Goal: Task Accomplishment & Management: Manage account settings

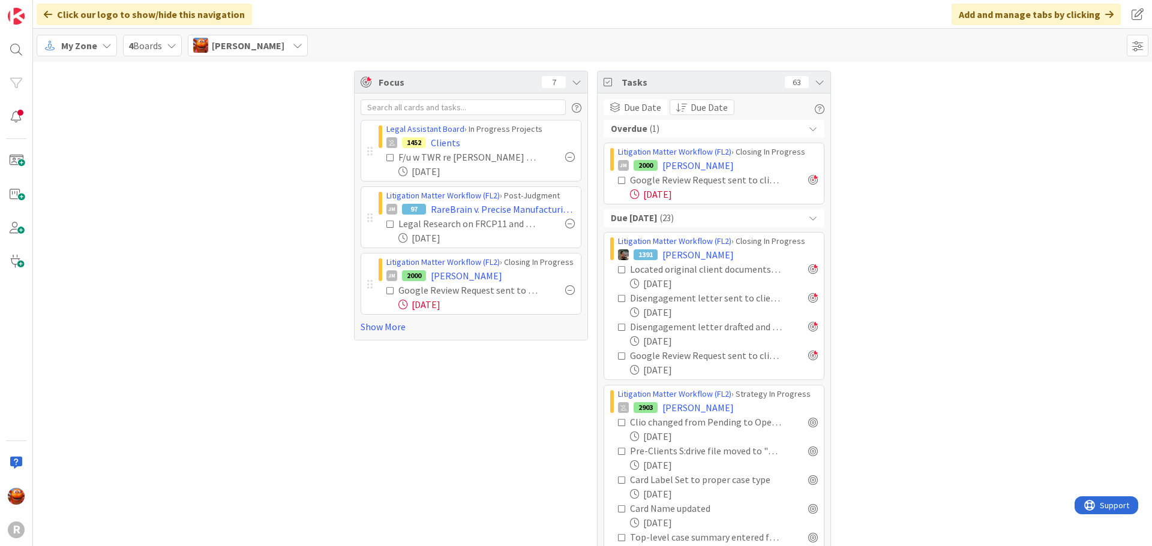
scroll to position [780, 0]
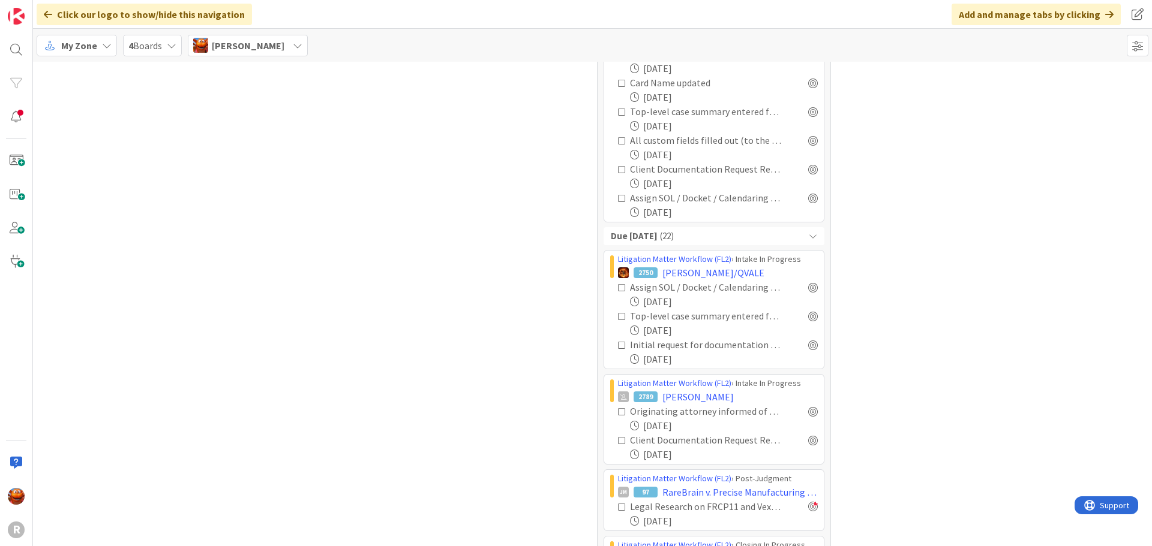
click at [88, 50] on span "My Zone" at bounding box center [79, 45] width 36 height 14
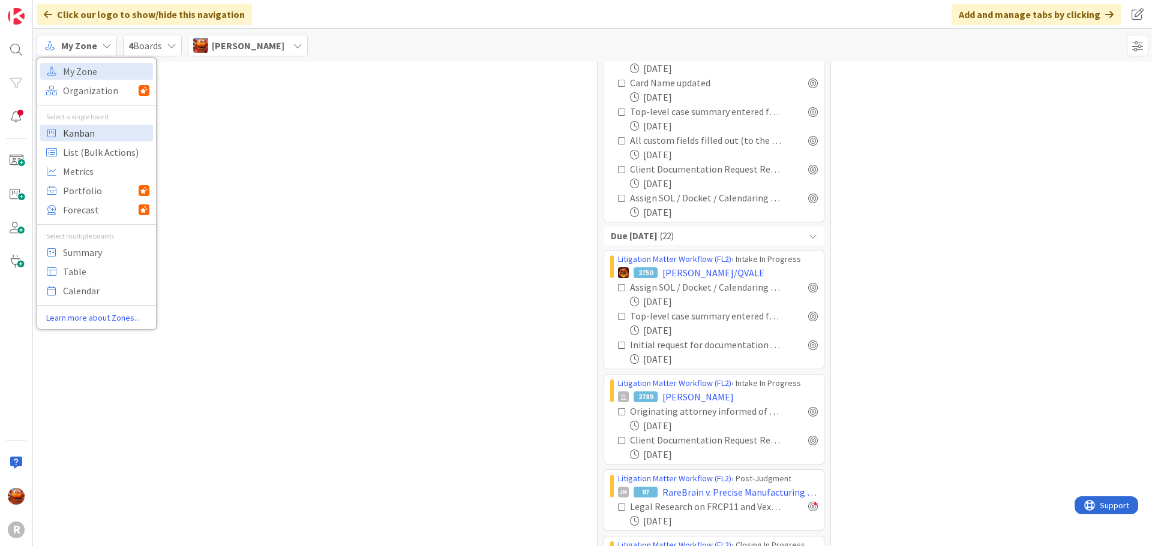
click at [88, 127] on span "Kanban" at bounding box center [106, 133] width 86 height 18
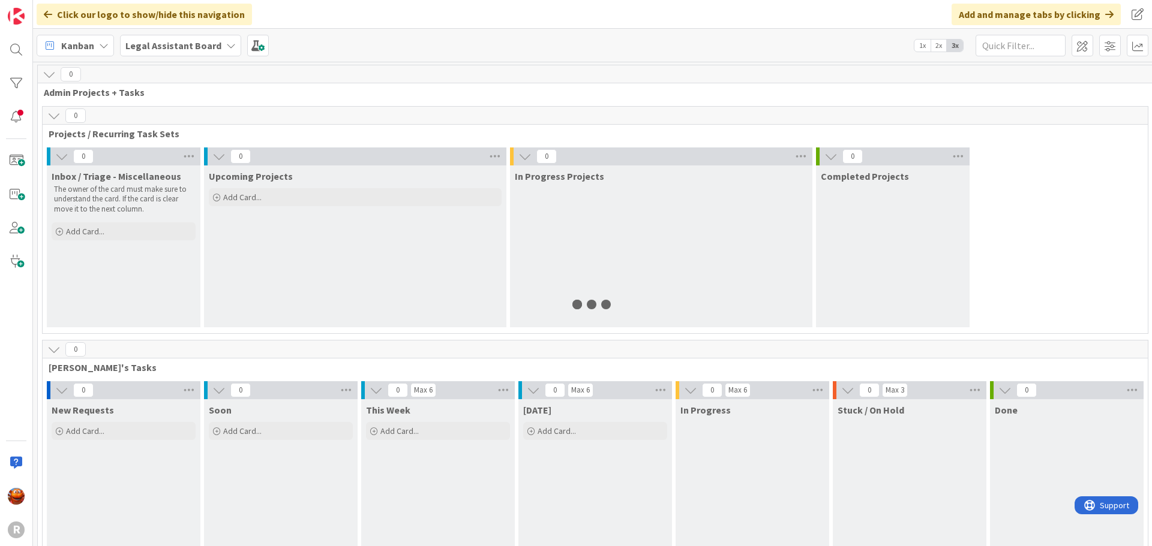
click at [179, 45] on b "Legal Assistant Board" at bounding box center [173, 46] width 96 height 12
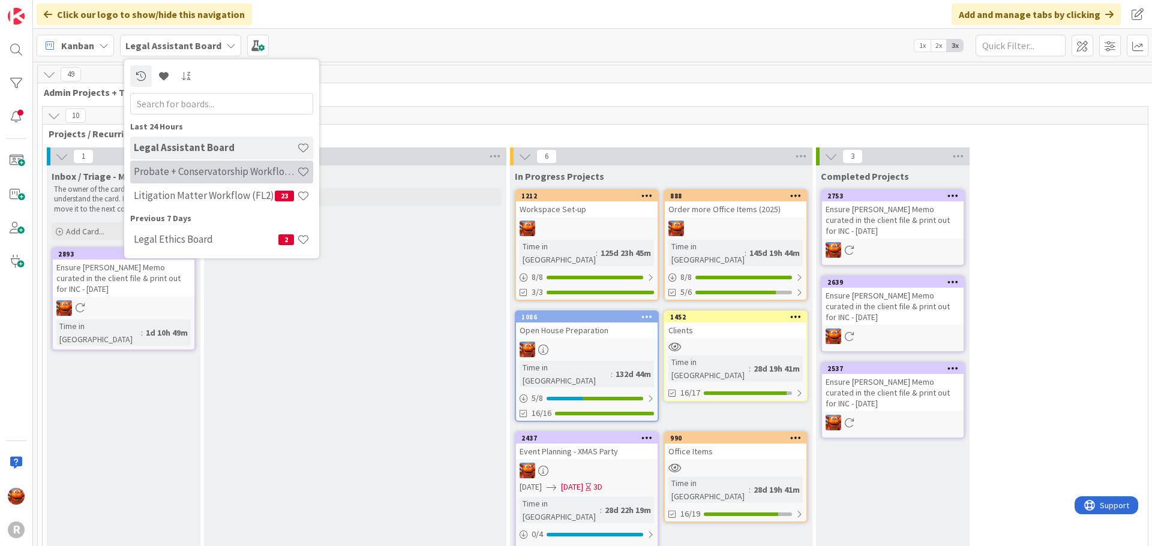
click at [182, 166] on h4 "Probate + Conservatorship Workflow (FL2)" at bounding box center [215, 172] width 163 height 12
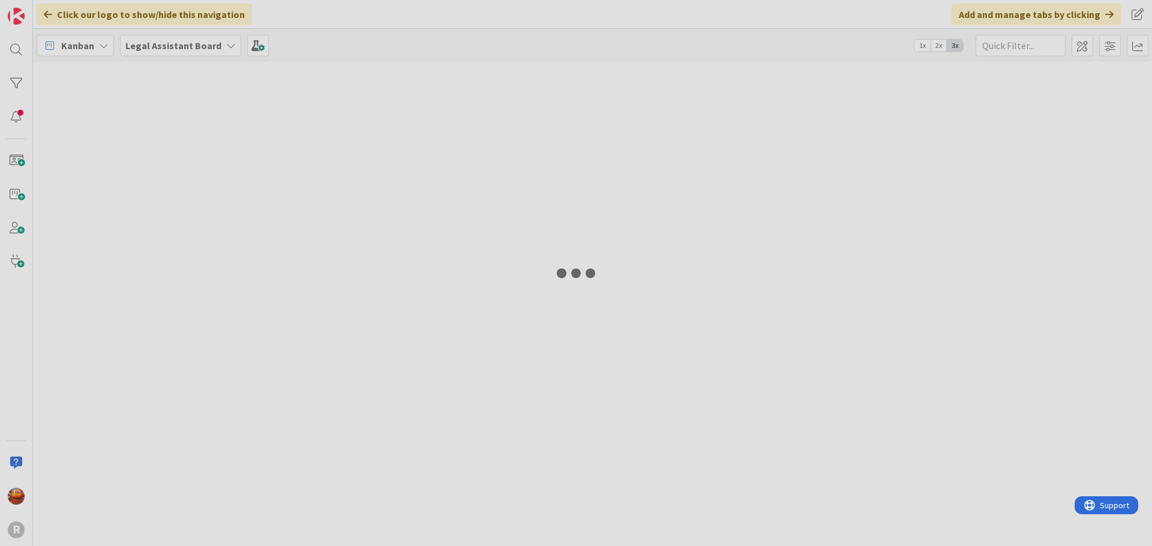
type input "dunsire"
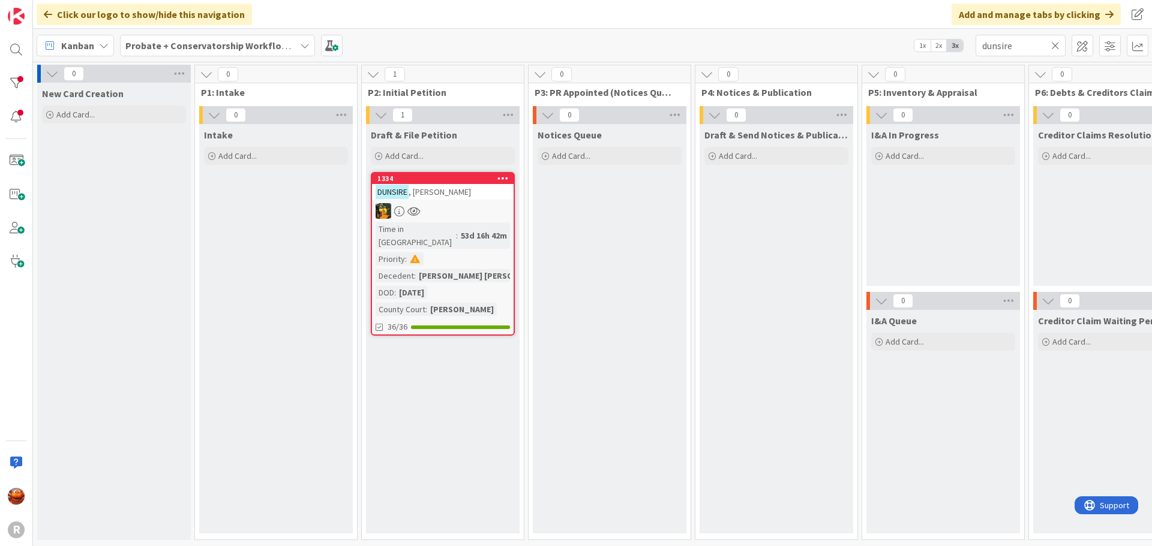
click at [1058, 46] on icon at bounding box center [1055, 45] width 8 height 11
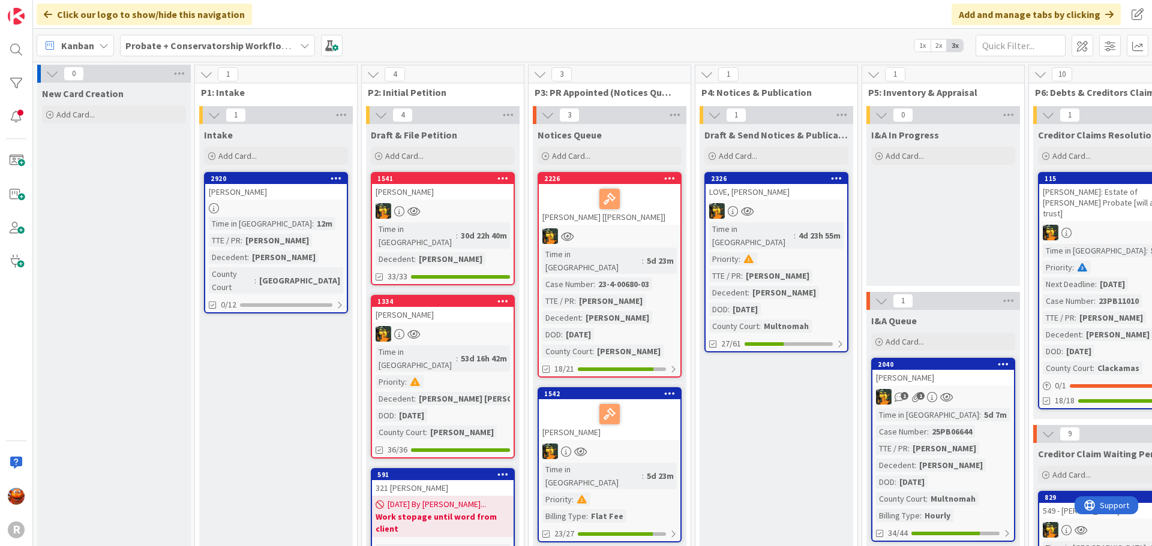
click at [282, 205] on div at bounding box center [276, 208] width 142 height 10
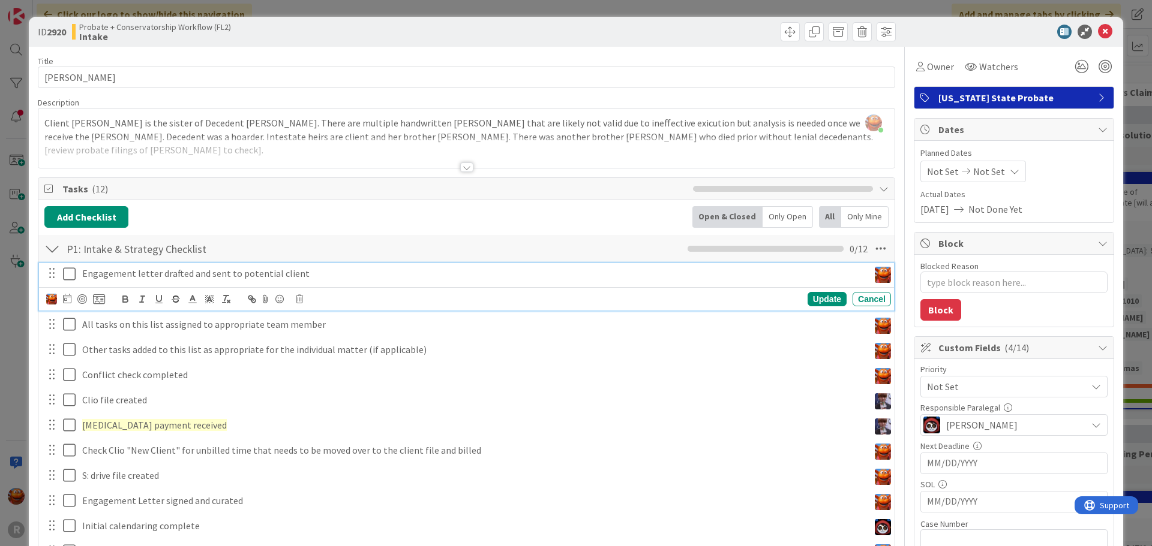
click at [163, 275] on p "Engagement letter drafted and sent to potential client" at bounding box center [473, 274] width 782 height 14
click at [73, 274] on icon at bounding box center [69, 274] width 13 height 14
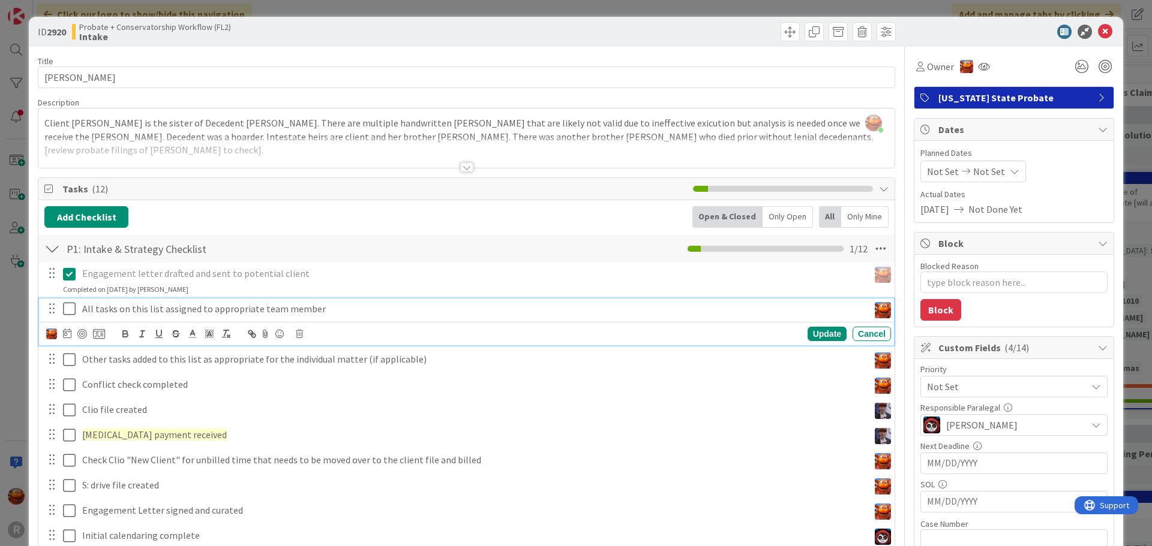
click at [71, 311] on icon at bounding box center [69, 309] width 13 height 14
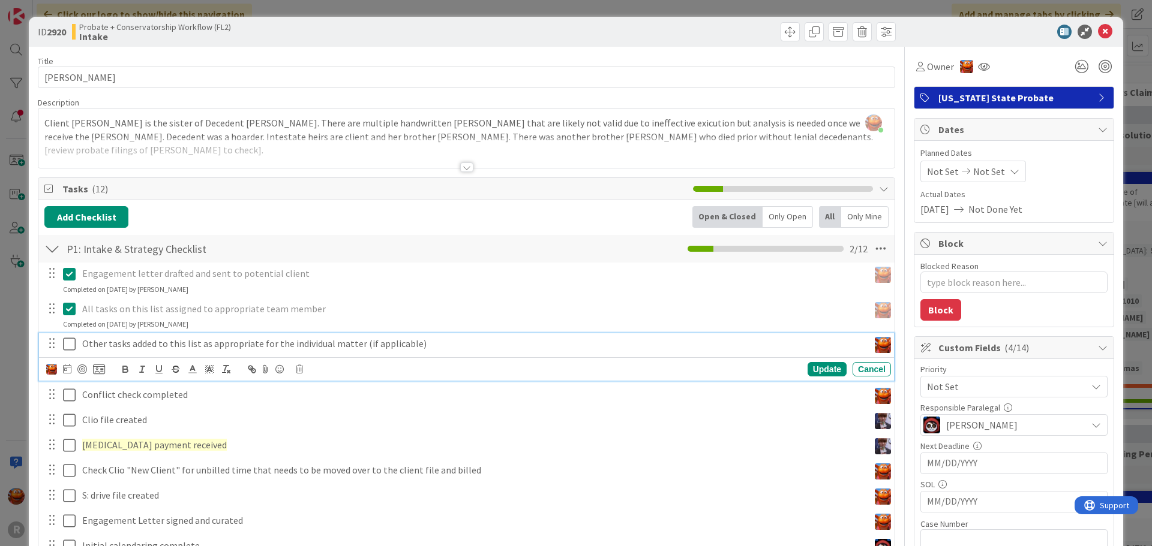
click at [72, 346] on icon at bounding box center [69, 344] width 13 height 14
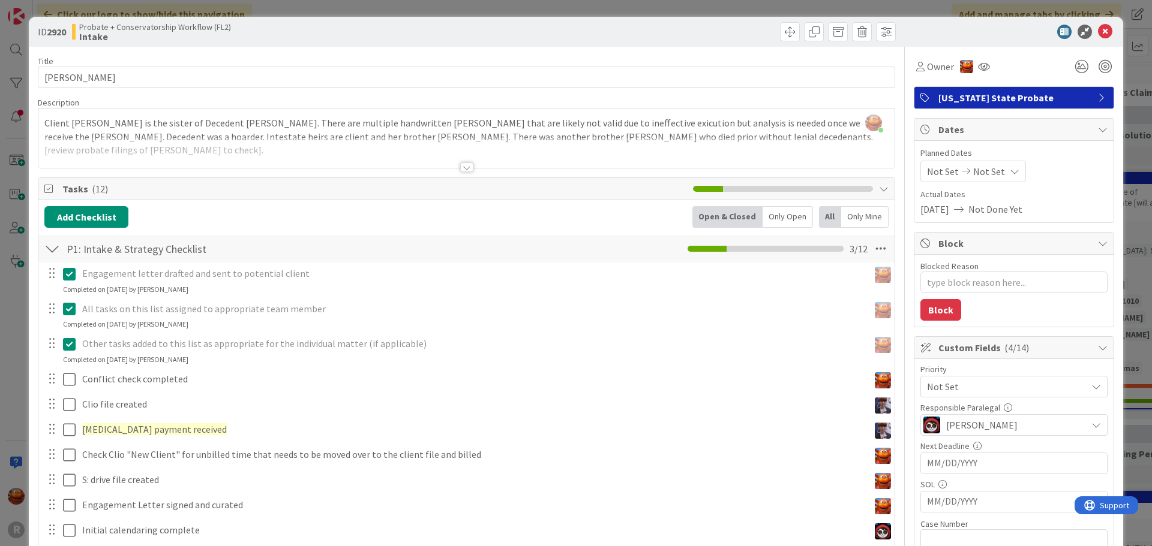
type textarea "x"
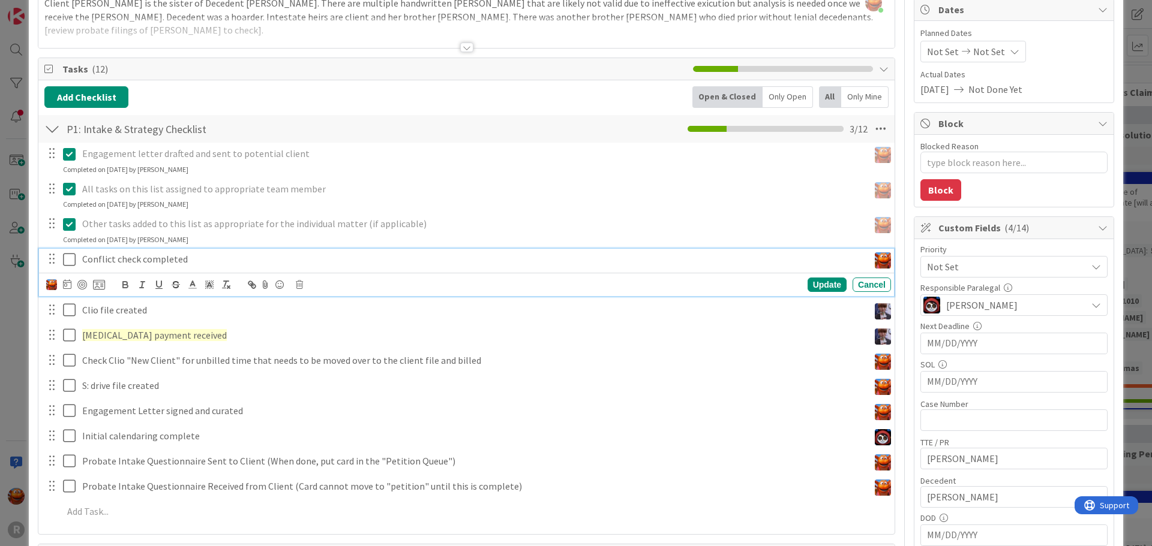
click at [112, 266] on p "Conflict check completed" at bounding box center [473, 260] width 782 height 14
click at [64, 285] on icon at bounding box center [67, 285] width 8 height 10
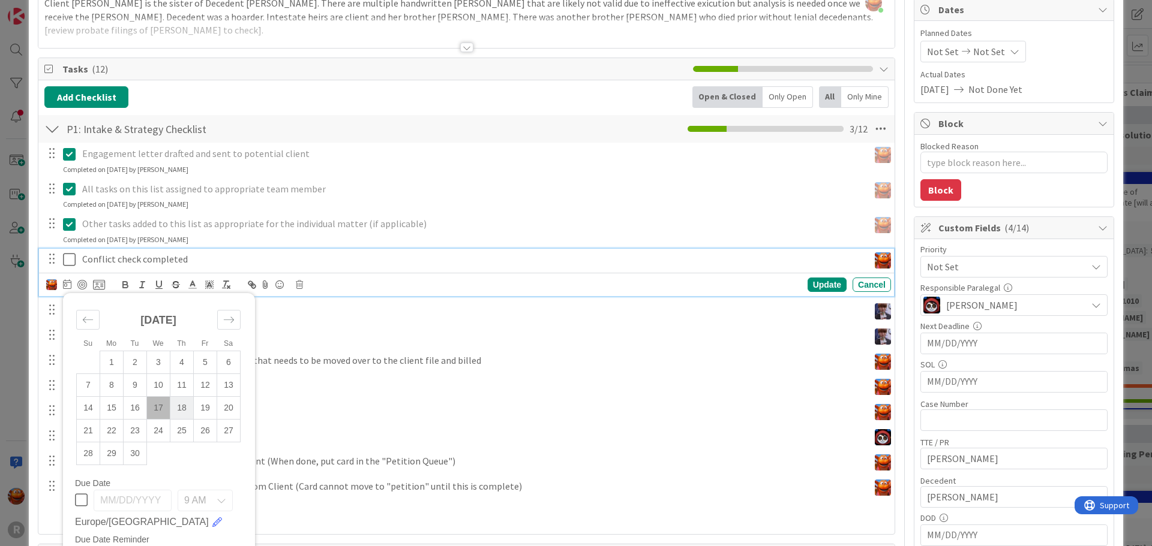
click at [178, 410] on td "18" at bounding box center [181, 407] width 23 height 23
type input "09/18/2025"
click at [83, 284] on div at bounding box center [82, 285] width 10 height 10
type textarea "x"
click at [165, 414] on td "17" at bounding box center [158, 407] width 23 height 23
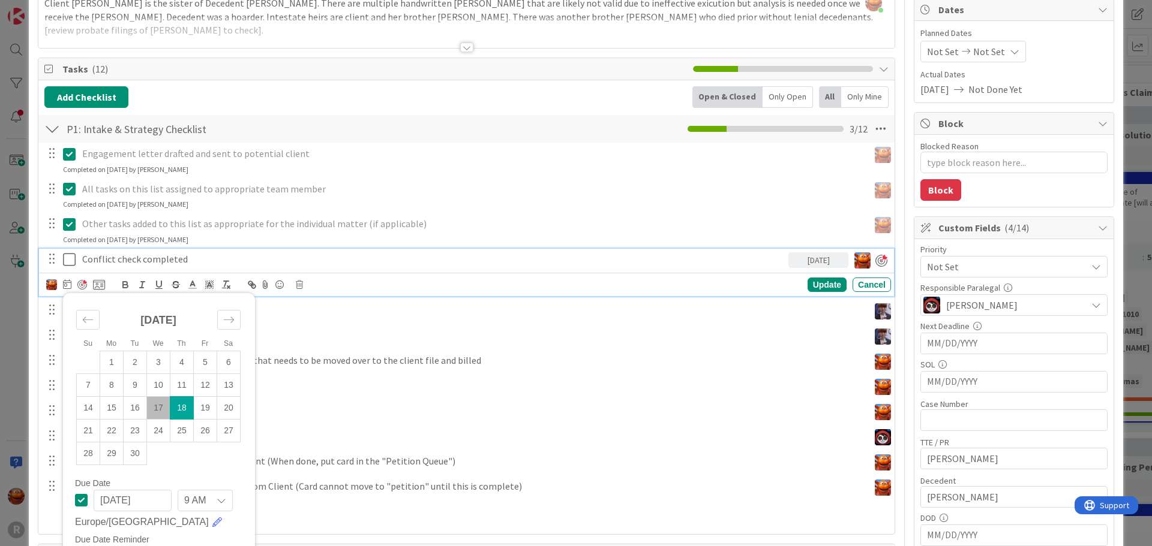
type input "09/17/2025"
click at [816, 281] on div "Update" at bounding box center [826, 285] width 39 height 14
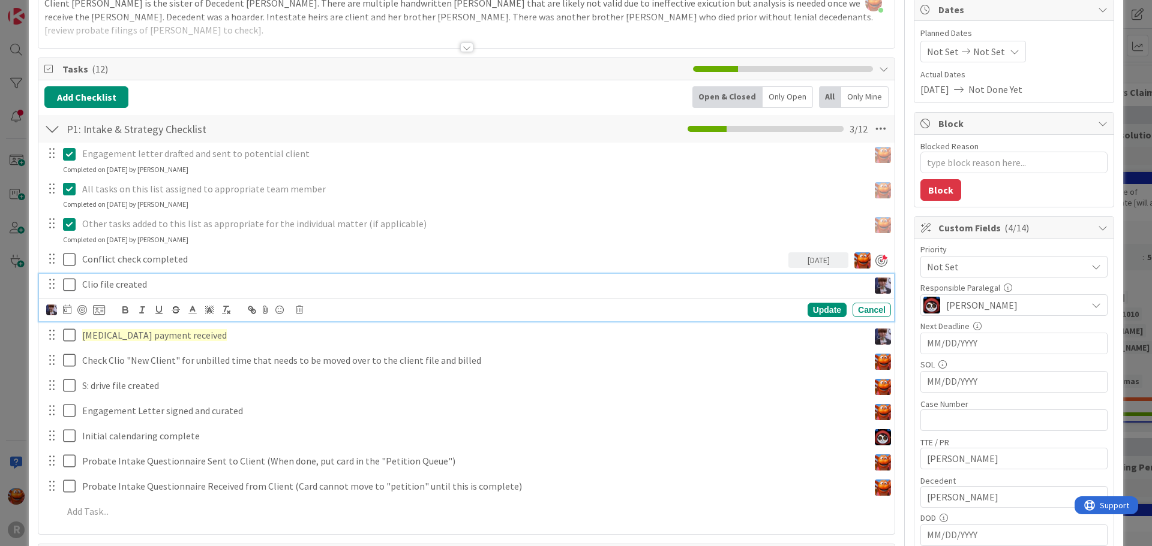
click at [132, 284] on p "Clio file created" at bounding box center [473, 285] width 782 height 14
click at [71, 289] on icon at bounding box center [69, 285] width 13 height 14
type textarea "x"
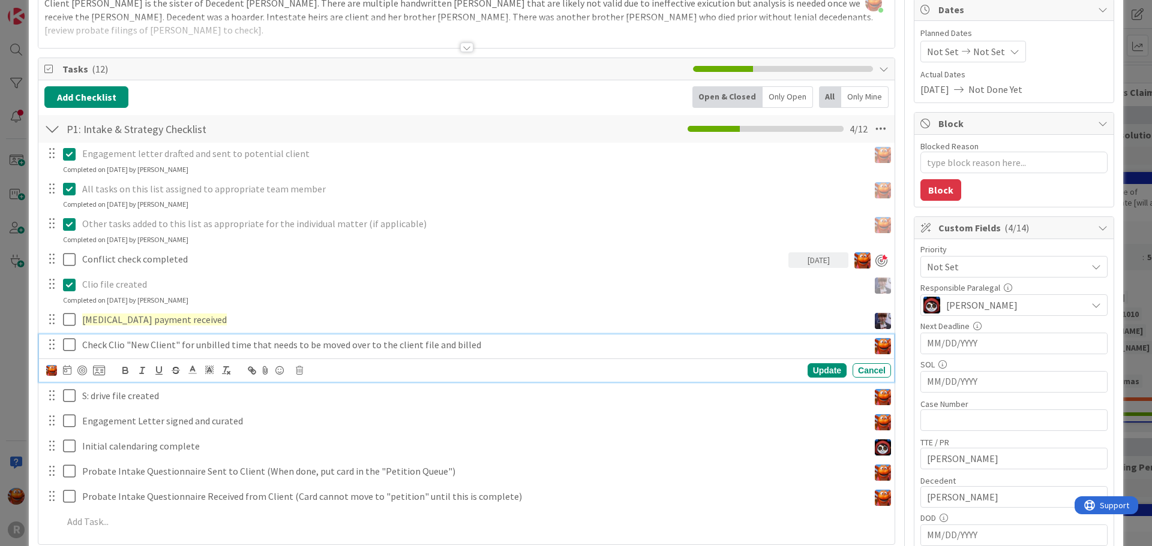
click at [132, 343] on p "Check Clio "New Client" for unbilled time that needs to be moved over to the cl…" at bounding box center [473, 345] width 782 height 14
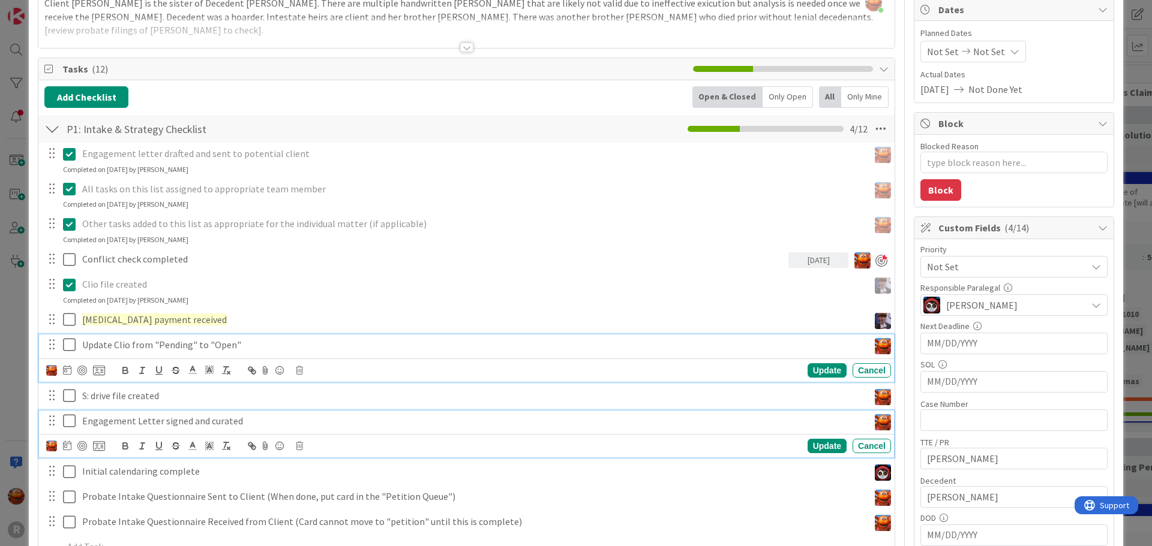
click at [150, 416] on p "Engagement Letter signed and curated" at bounding box center [473, 421] width 782 height 14
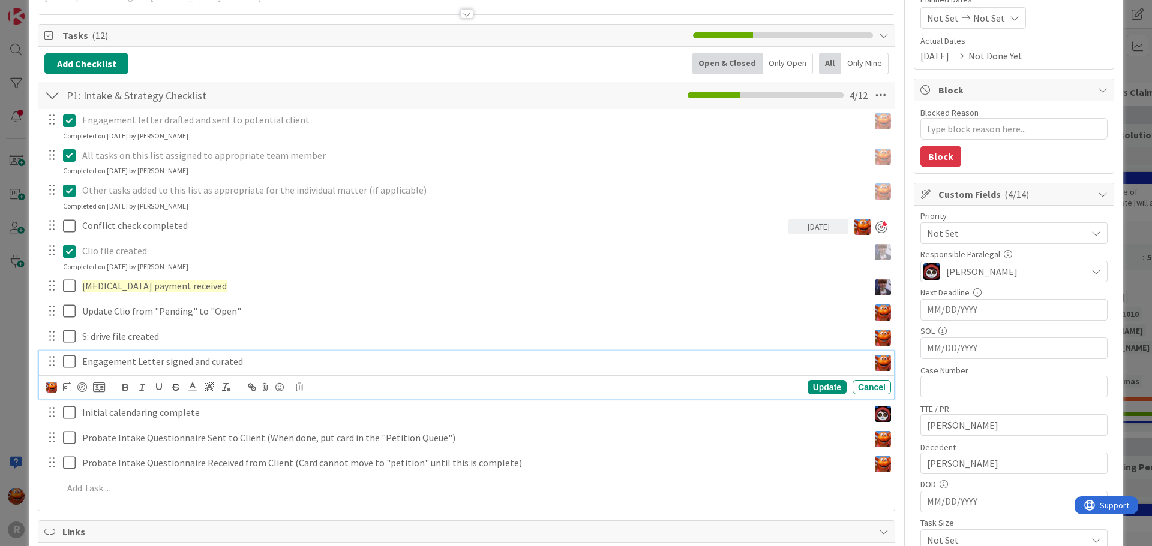
scroll to position [154, 0]
click at [936, 241] on div "Not Set" at bounding box center [1013, 233] width 187 height 22
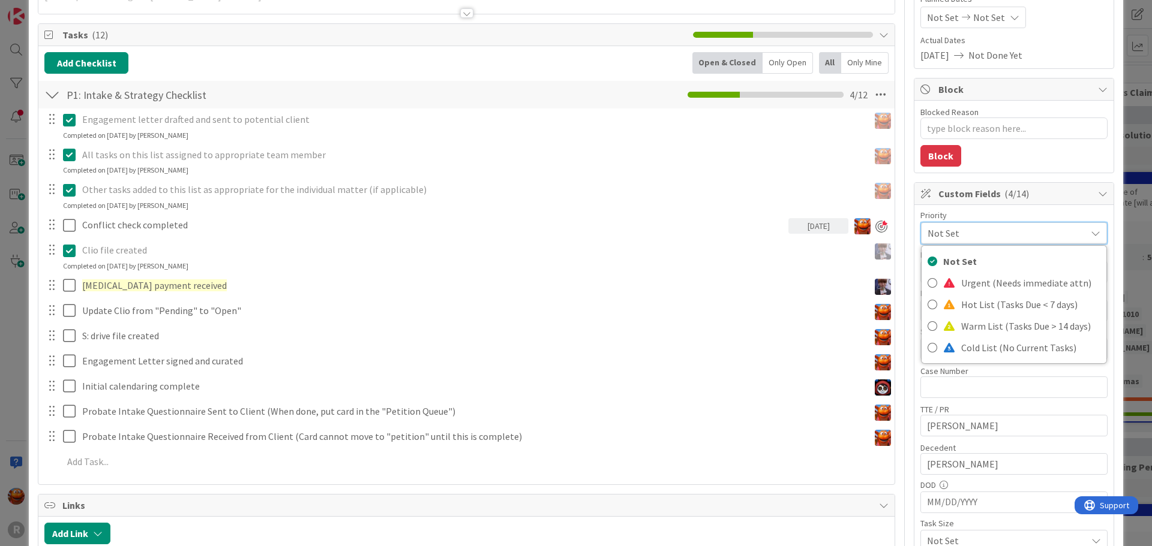
click at [944, 242] on div "Not Set" at bounding box center [1014, 234] width 186 height 22
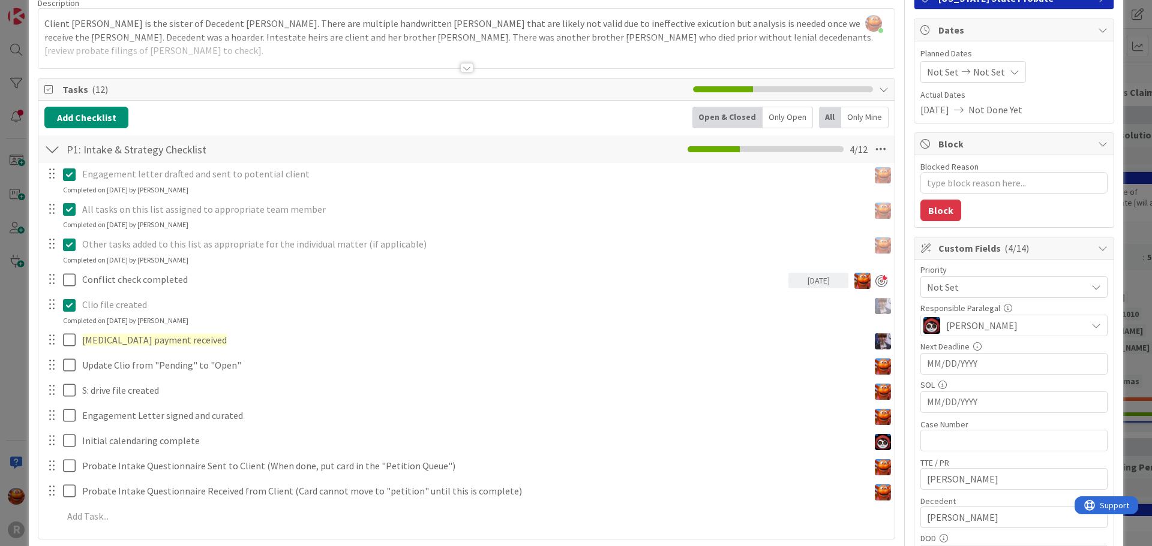
scroll to position [0, 0]
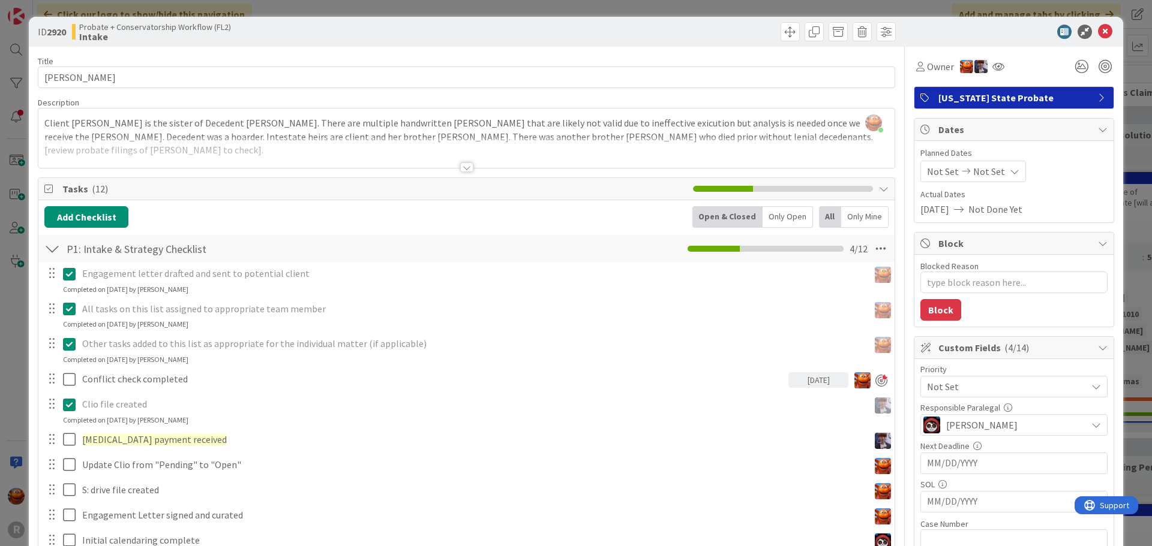
click at [10, 136] on div "ID 2920 Probate + Conservatorship Workflow (FL2) Intake Title 14 / 128 BERRYMAN…" at bounding box center [576, 273] width 1152 height 546
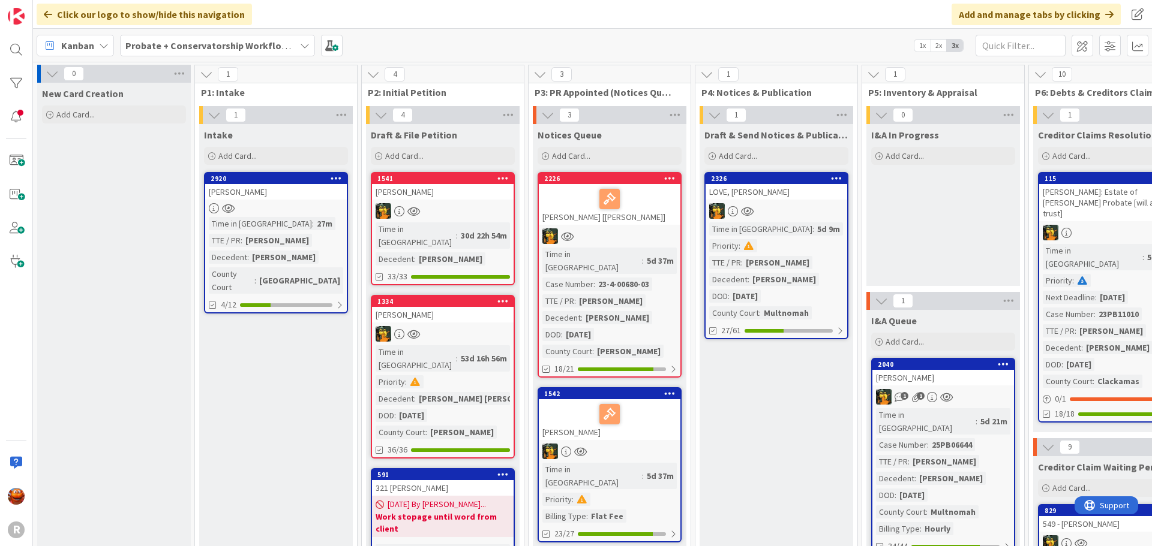
click at [286, 205] on div at bounding box center [276, 208] width 142 height 10
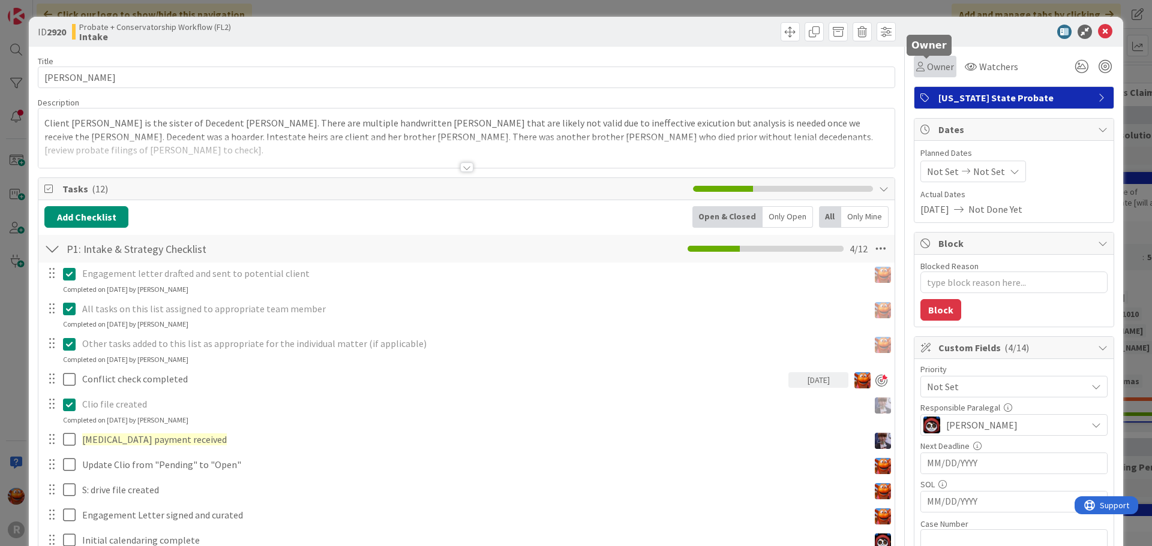
click at [917, 59] on div "Owner" at bounding box center [935, 67] width 43 height 22
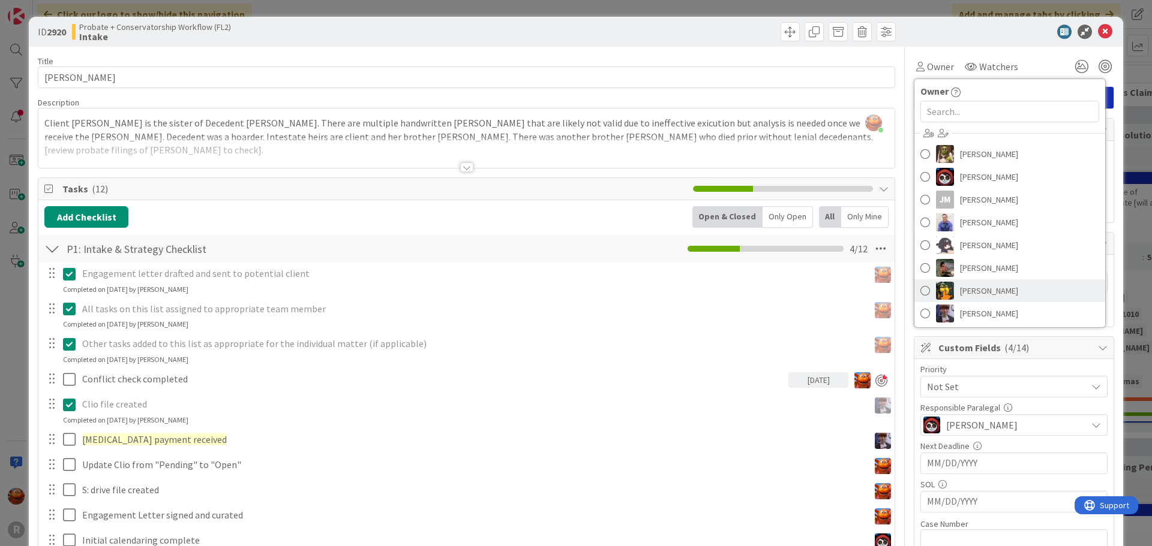
scroll to position [60, 0]
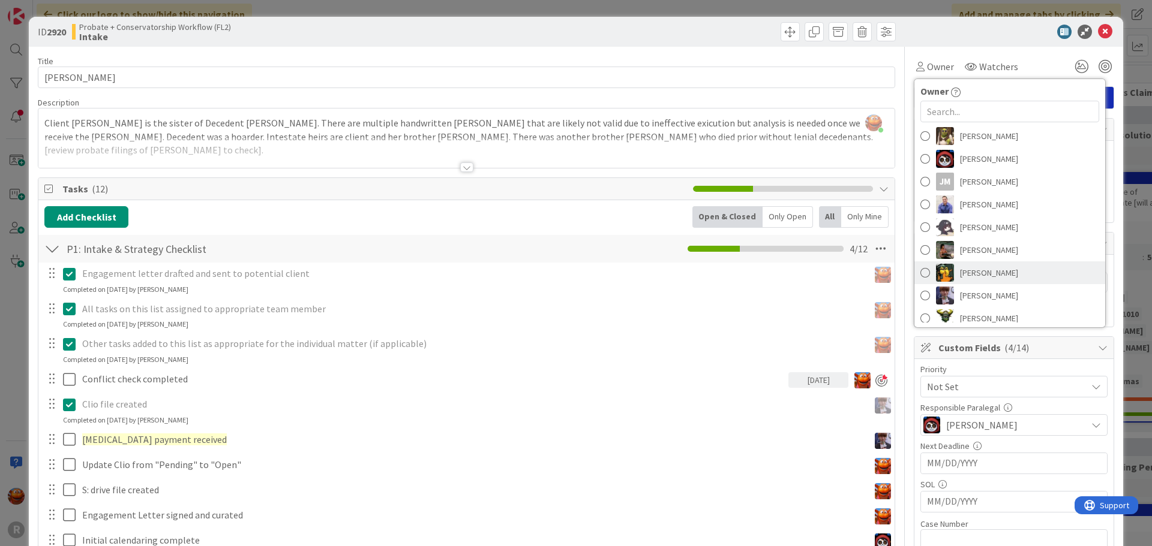
click at [980, 274] on span "[PERSON_NAME]" at bounding box center [989, 273] width 58 height 18
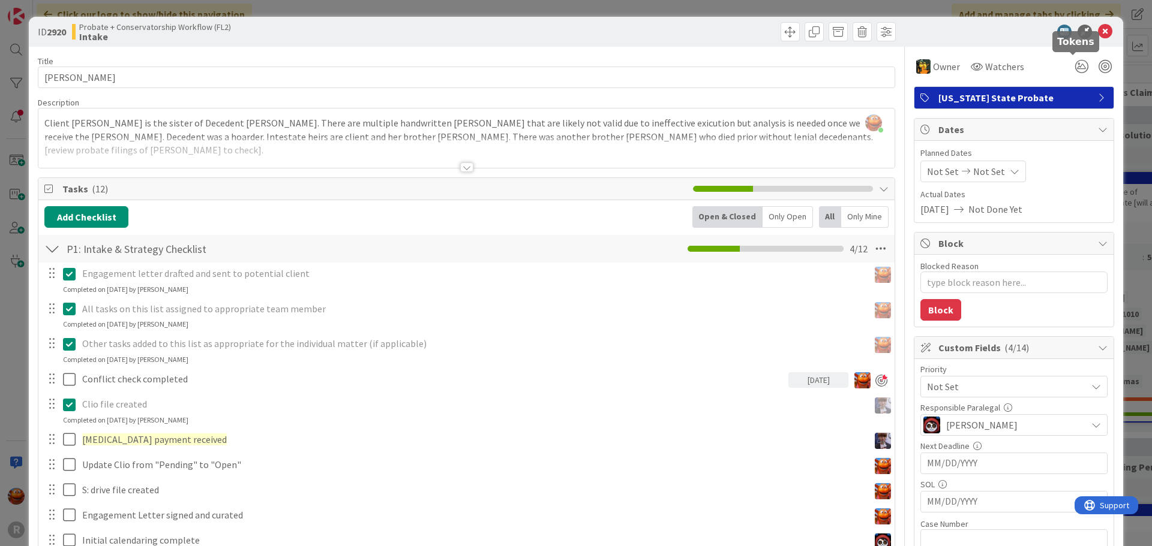
type textarea "x"
click at [1099, 29] on icon at bounding box center [1105, 32] width 14 height 14
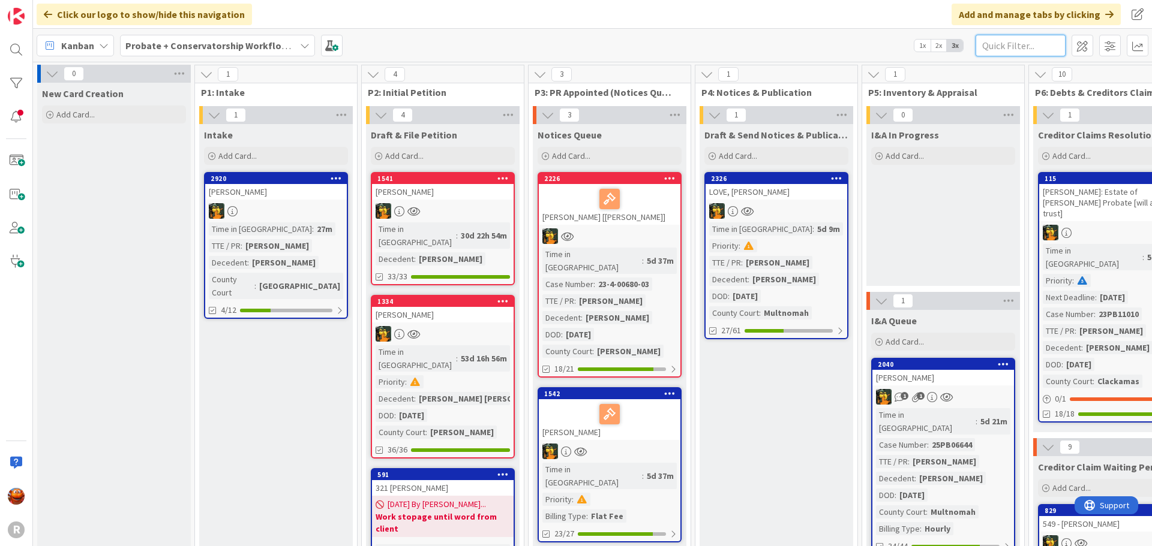
click at [1026, 50] on input "text" at bounding box center [1020, 46] width 90 height 22
click at [230, 45] on b "Probate + Conservatorship Workflow (FL2)" at bounding box center [218, 46] width 187 height 12
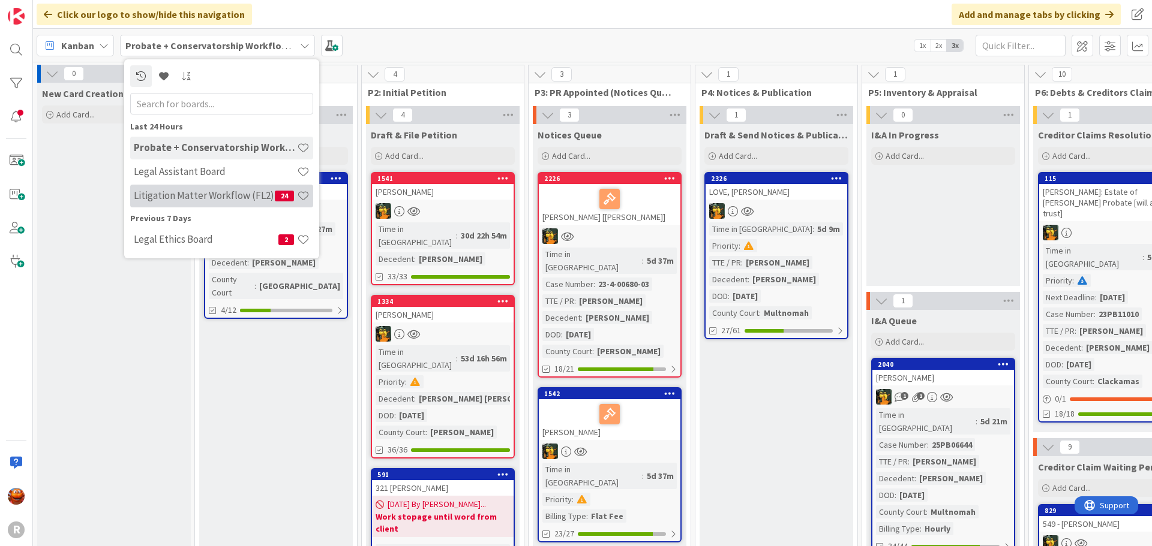
click at [176, 193] on h4 "Litigation Matter Workflow (FL2)" at bounding box center [204, 196] width 141 height 12
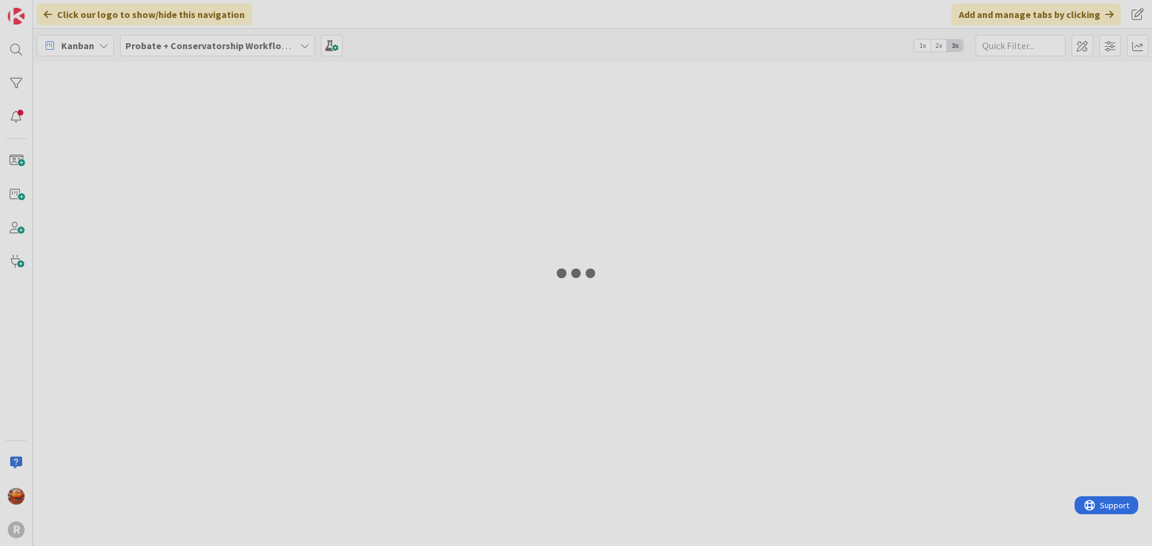
type input "plagmann"
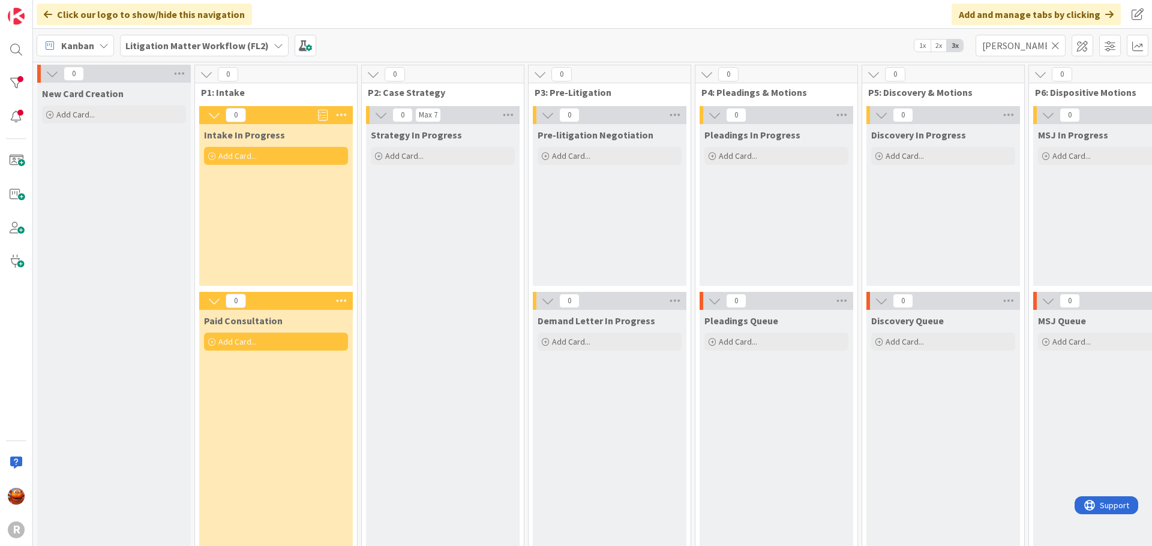
click at [1058, 47] on icon at bounding box center [1055, 45] width 8 height 11
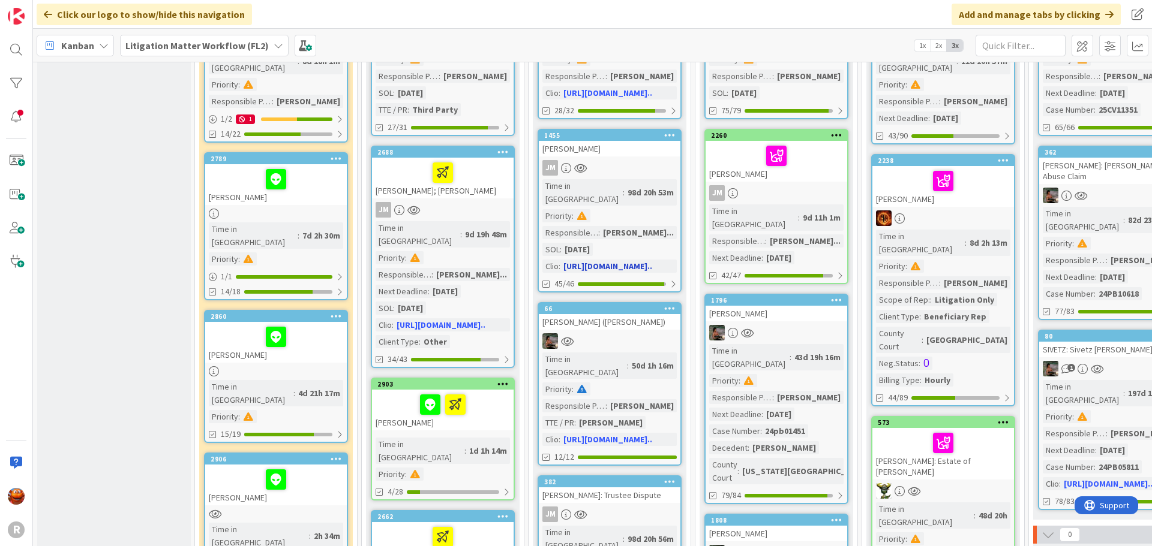
scroll to position [240, 0]
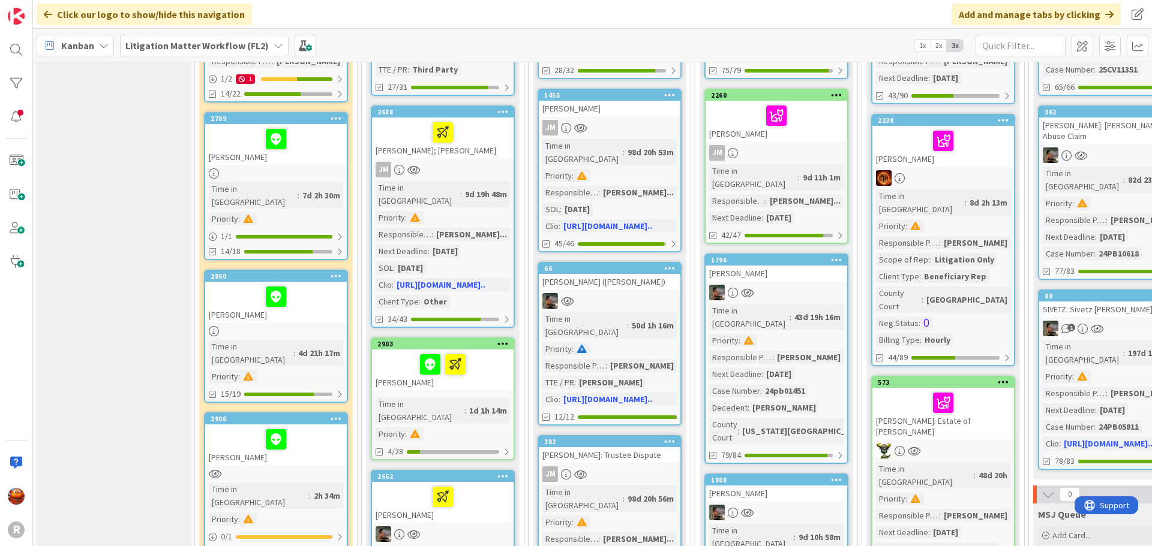
click at [496, 398] on div "Time in Column : 1d 1h 14m Priority :" at bounding box center [442, 419] width 134 height 43
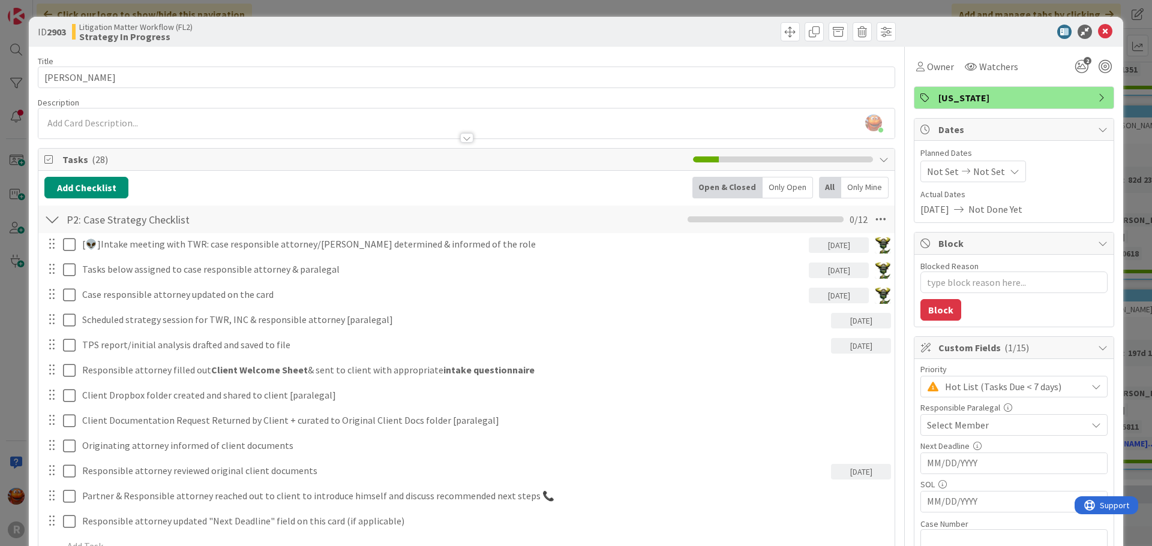
scroll to position [1165, 0]
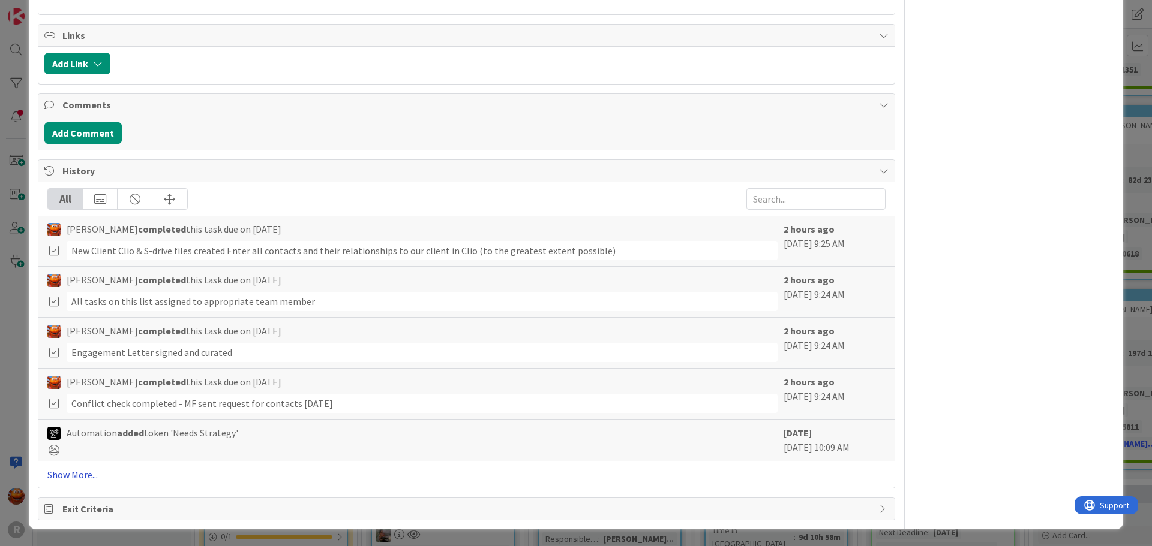
click at [80, 477] on link "Show More..." at bounding box center [466, 475] width 838 height 14
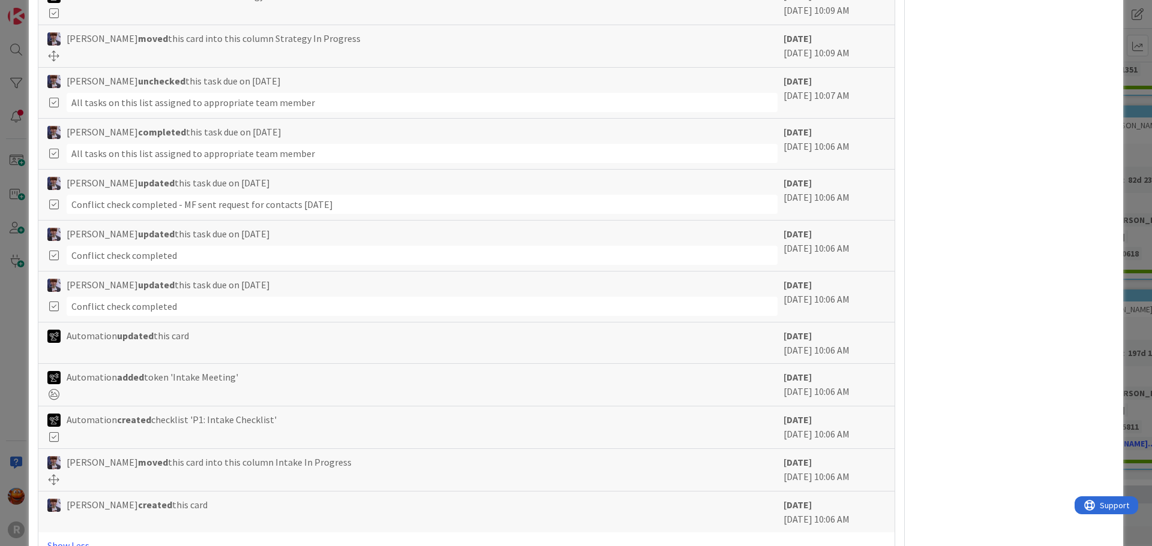
scroll to position [1716, 0]
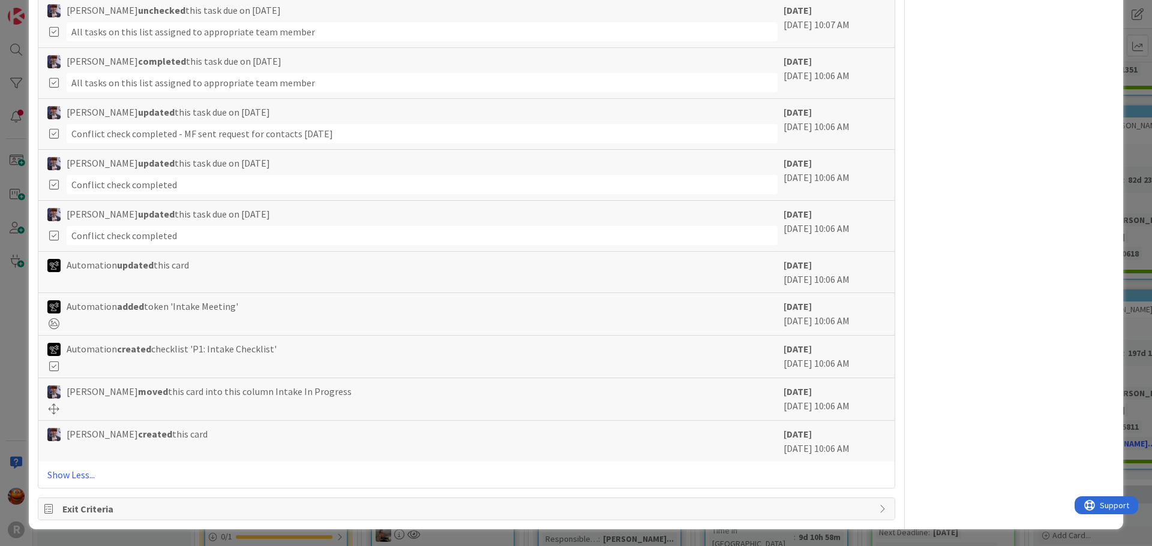
click at [13, 361] on div "ID 2903 Litigation Matter Workflow (FL2) Strategy In Progress Title 13 / 128 LE…" at bounding box center [576, 273] width 1152 height 546
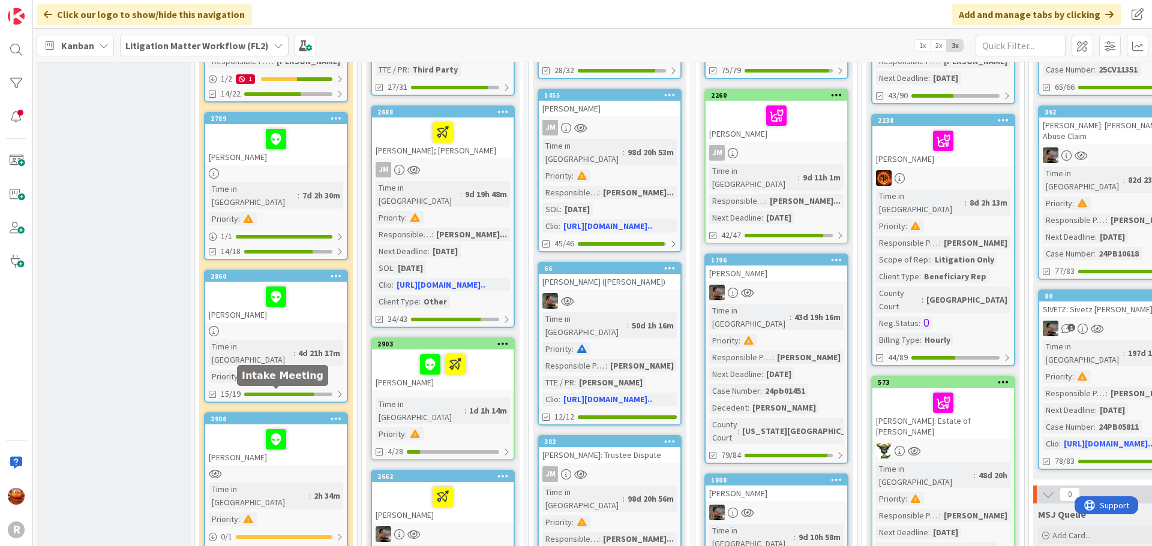
click at [328, 429] on link "2906 LEWIS, Alicia Time in Column : 2h 34m Priority : 0 / 1 1/17" at bounding box center [276, 487] width 144 height 148
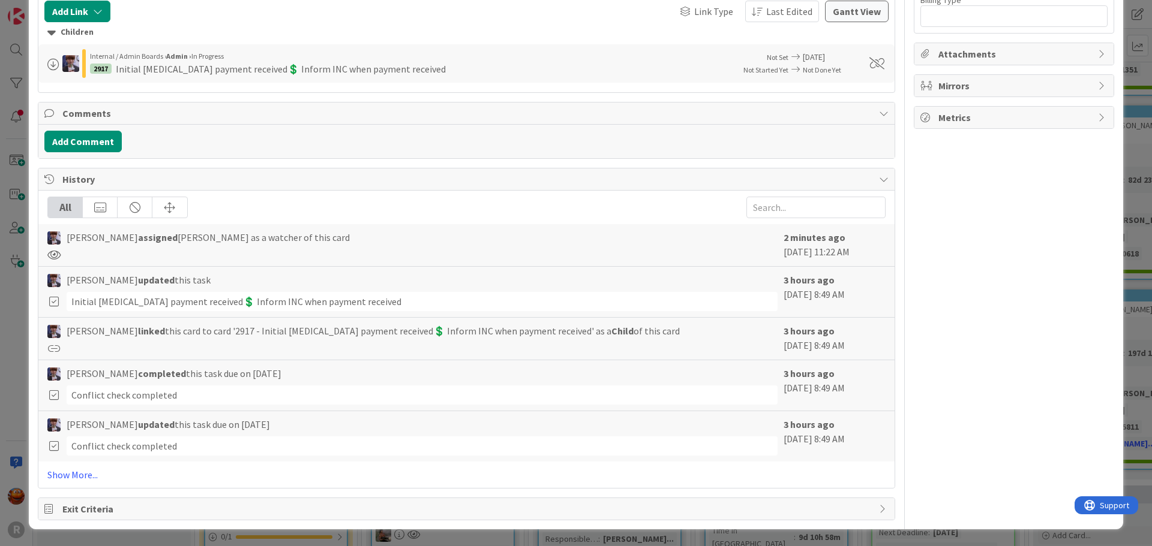
click at [71, 466] on div "All Minka Laine Friesen assigned Kiara Adams as a watcher of this card 2 minute…" at bounding box center [466, 340] width 856 height 298
click at [71, 473] on link "Show More..." at bounding box center [466, 475] width 838 height 14
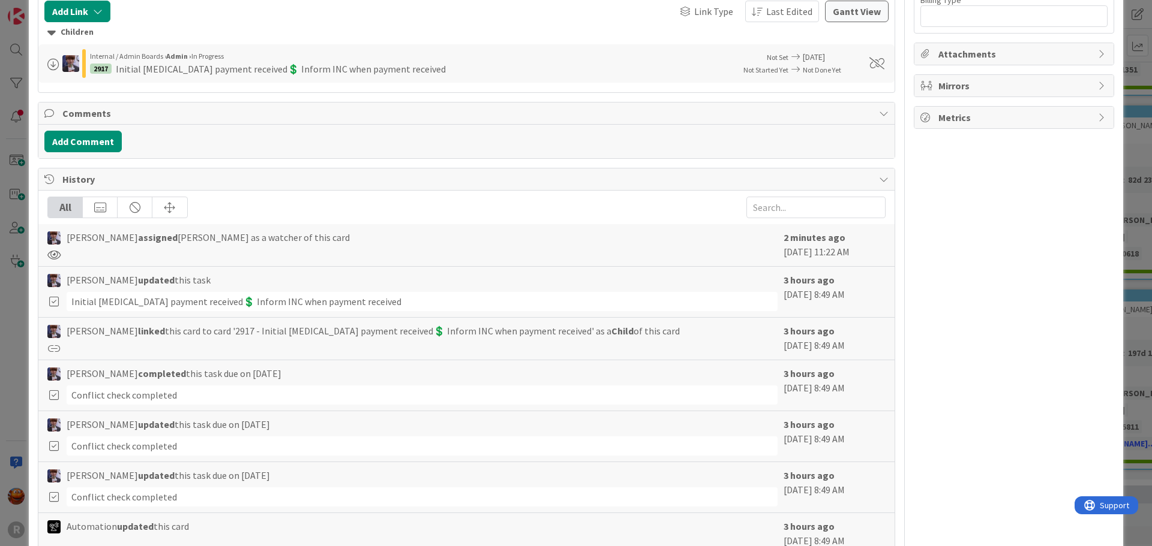
scroll to position [1170, 0]
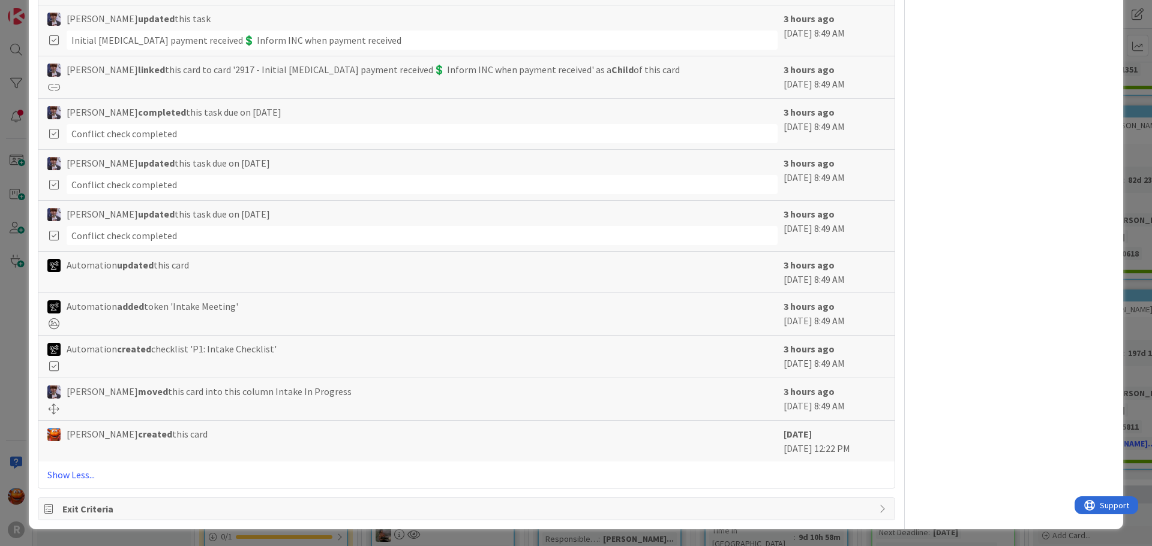
click at [13, 385] on div "ID 2906 Litigation Matter Workflow (FL2) Intake In Progress Title 13 / 128 LEWI…" at bounding box center [576, 273] width 1152 height 546
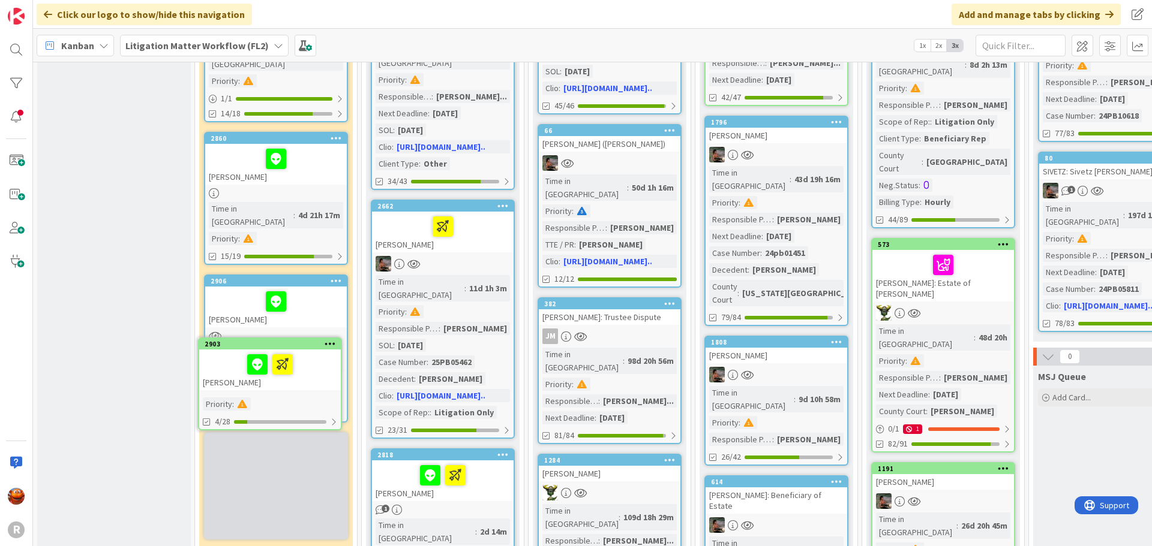
scroll to position [378, 0]
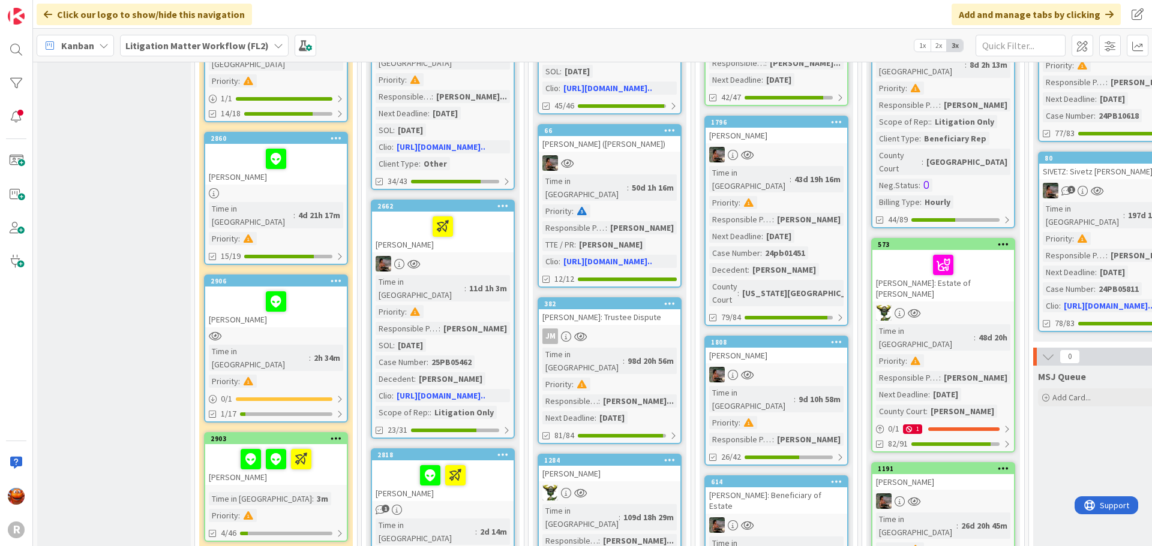
click at [337, 434] on icon at bounding box center [336, 438] width 11 height 8
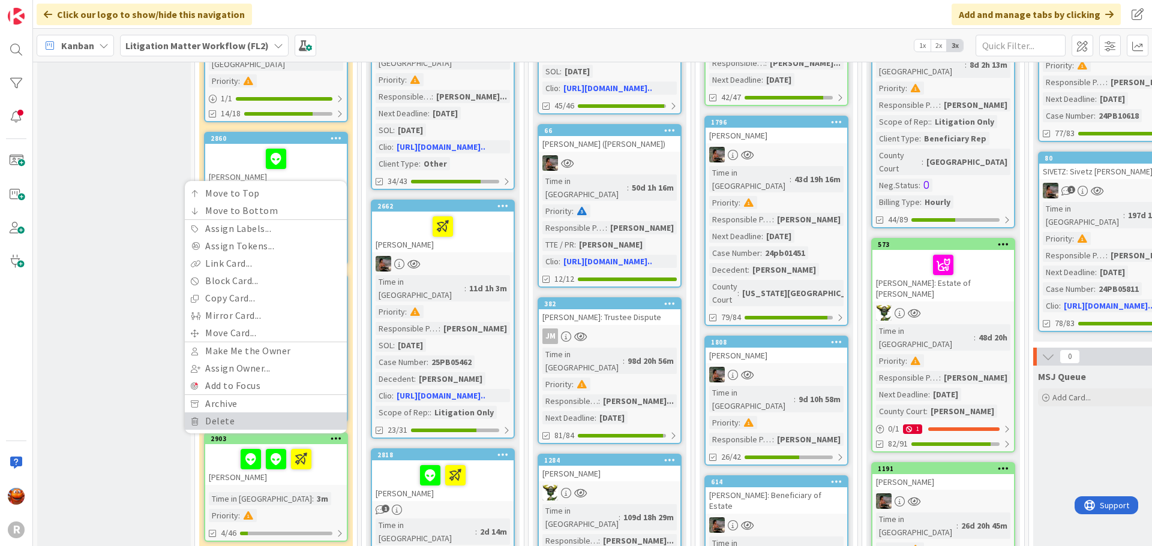
drag, startPoint x: 251, startPoint y: 370, endPoint x: 29, endPoint y: 313, distance: 229.0
click at [29, 313] on div "R Click our logo to show/hide this navigation Add and manage tabs by clicking K…" at bounding box center [576, 273] width 1152 height 546
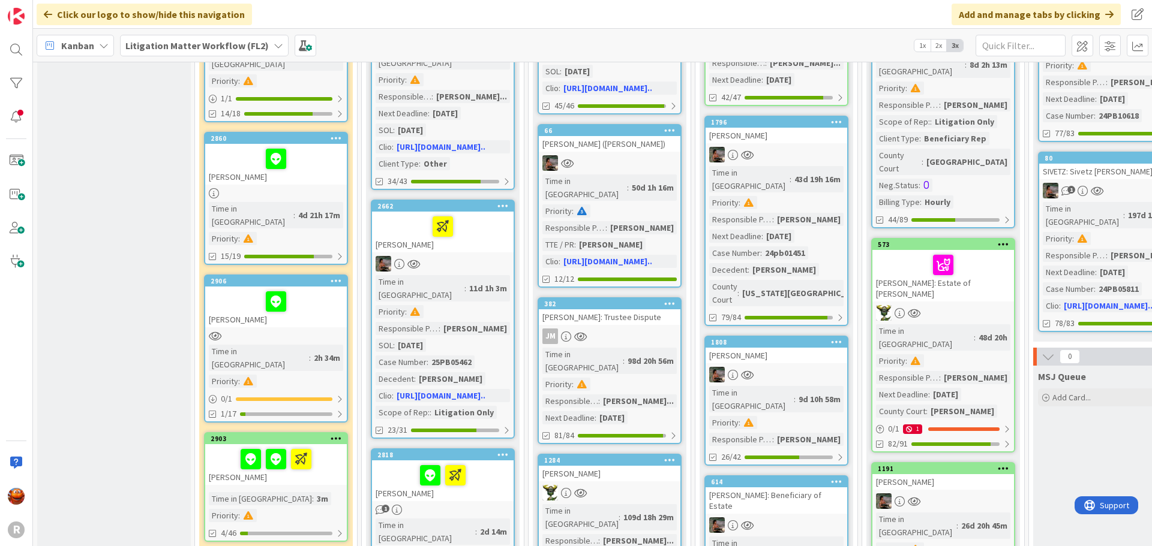
click at [334, 444] on div "[PERSON_NAME]" at bounding box center [276, 464] width 142 height 41
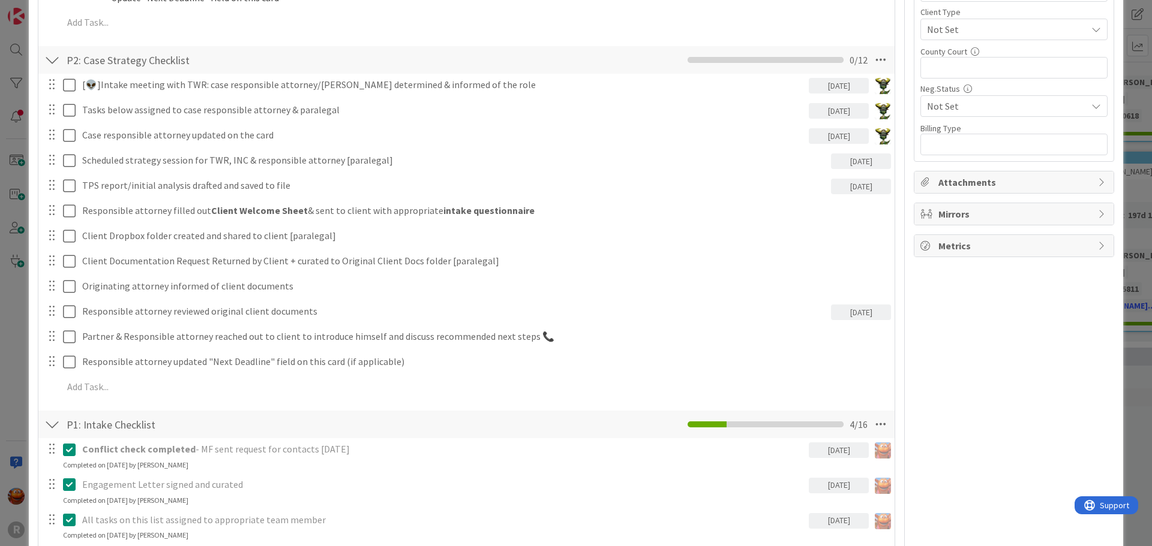
scroll to position [1140, 0]
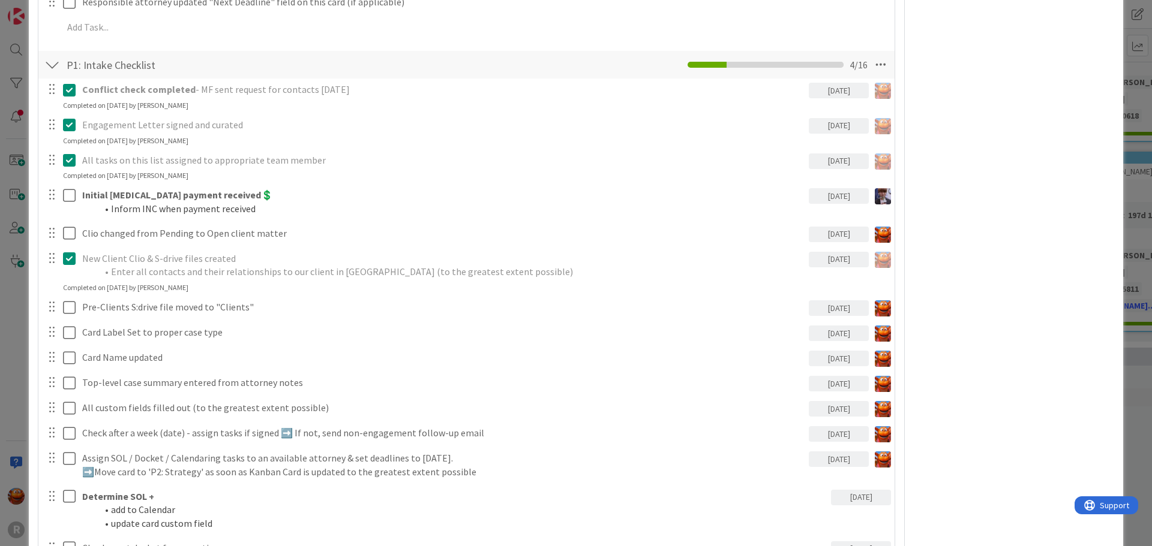
click at [12, 158] on div "ID 2903 Litigation Matter Workflow (FL2) Intake In Progress Title 13 / 128 LEWI…" at bounding box center [576, 273] width 1152 height 546
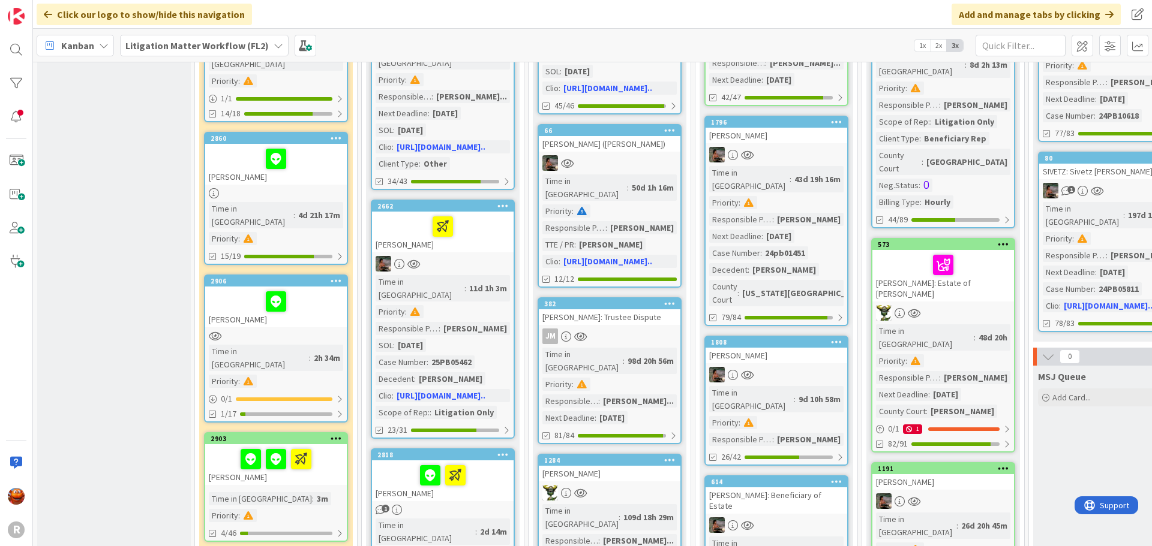
click at [333, 434] on icon at bounding box center [336, 438] width 11 height 8
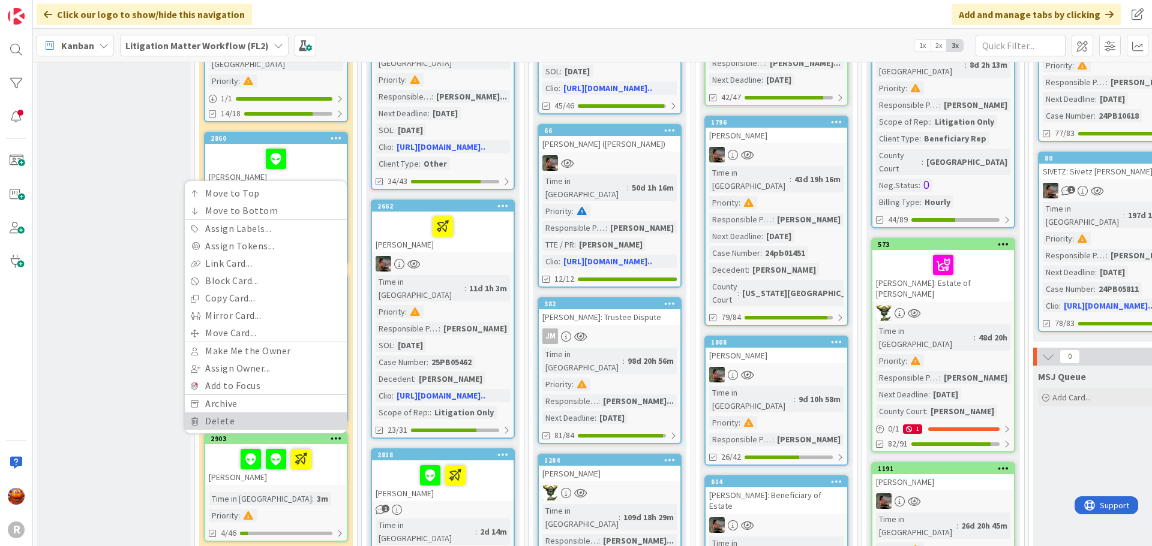
click at [205, 413] on link "Delete" at bounding box center [266, 421] width 162 height 17
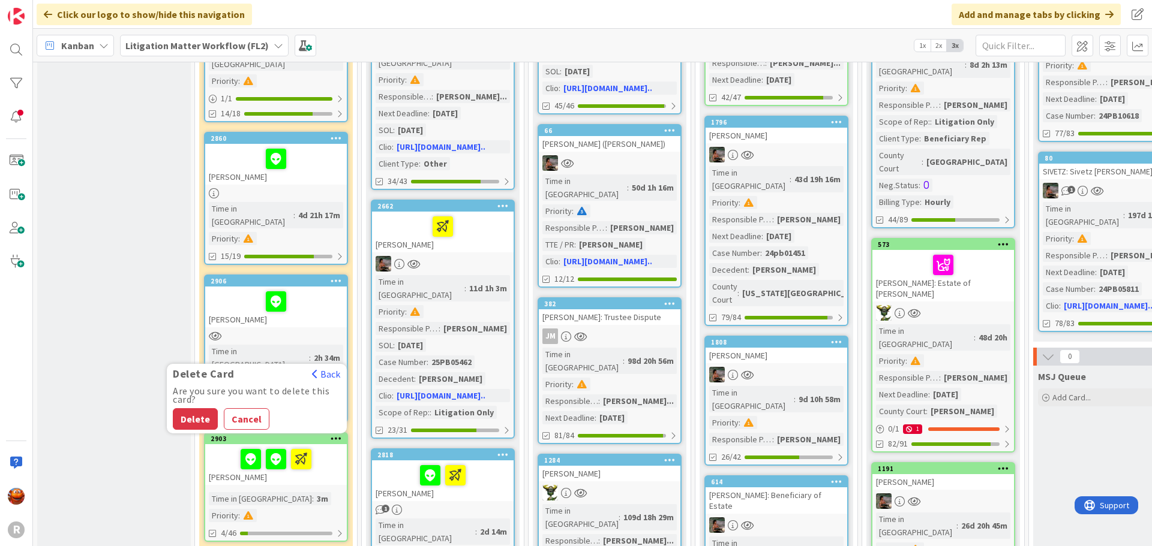
click at [205, 408] on button "Delete" at bounding box center [195, 419] width 45 height 22
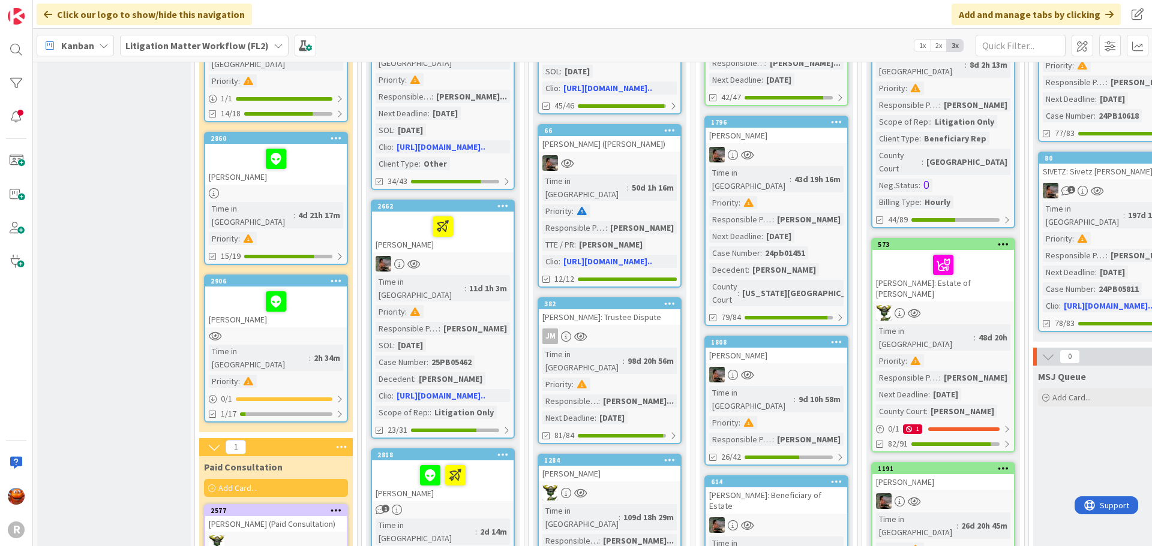
click at [340, 289] on link "2906 LEWIS, Alicia Time in Column : 2h 34m Priority : 0 / 1 1/17" at bounding box center [276, 349] width 144 height 148
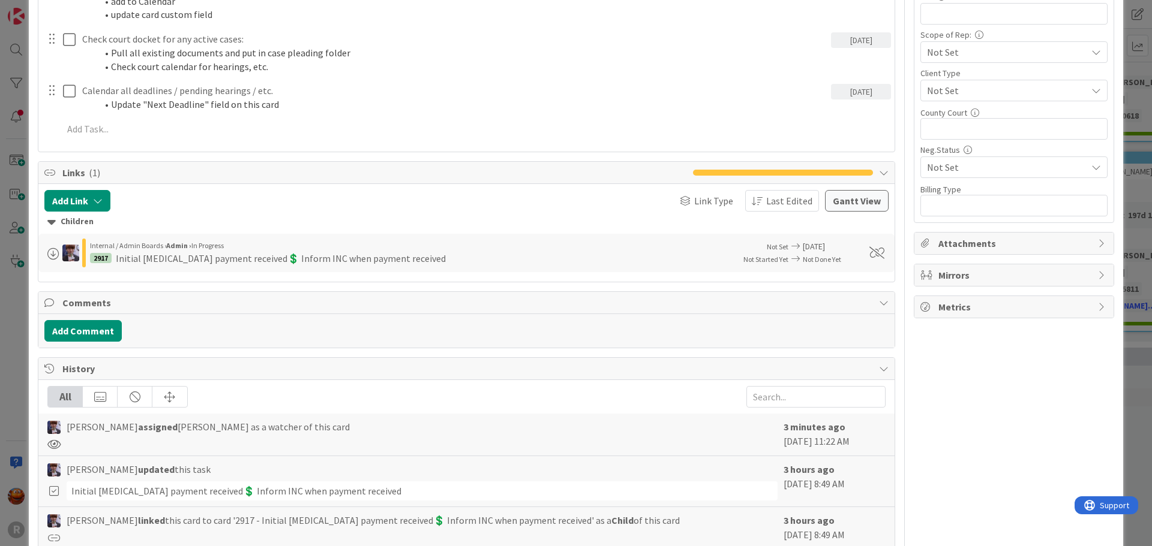
scroll to position [720, 0]
click at [7, 220] on div "ID 2906 Litigation Matter Workflow (FL2) Intake In Progress Title 13 / 128 LEWI…" at bounding box center [576, 273] width 1152 height 546
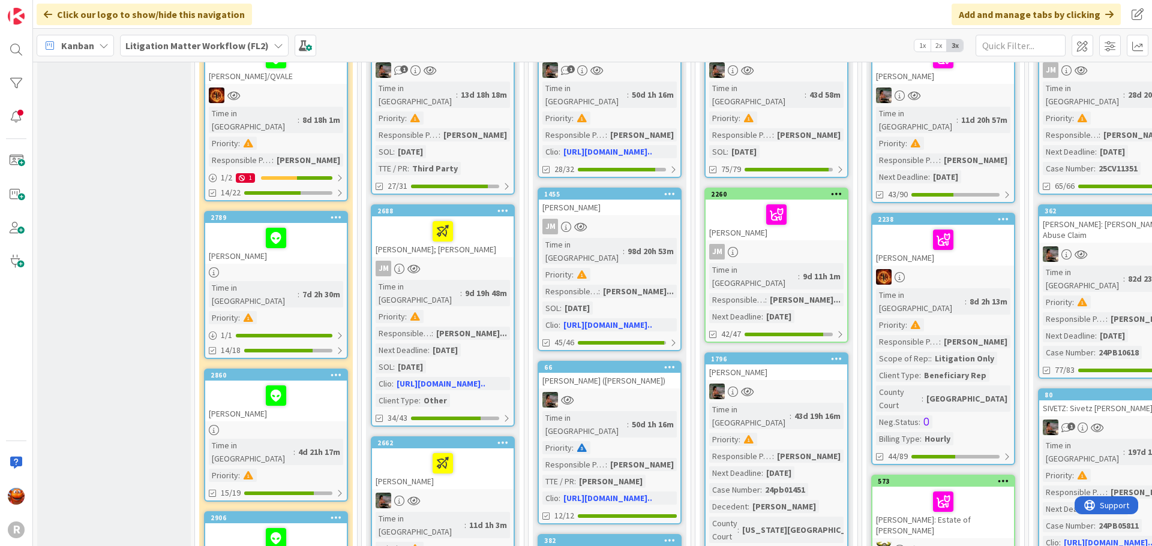
scroll to position [240, 0]
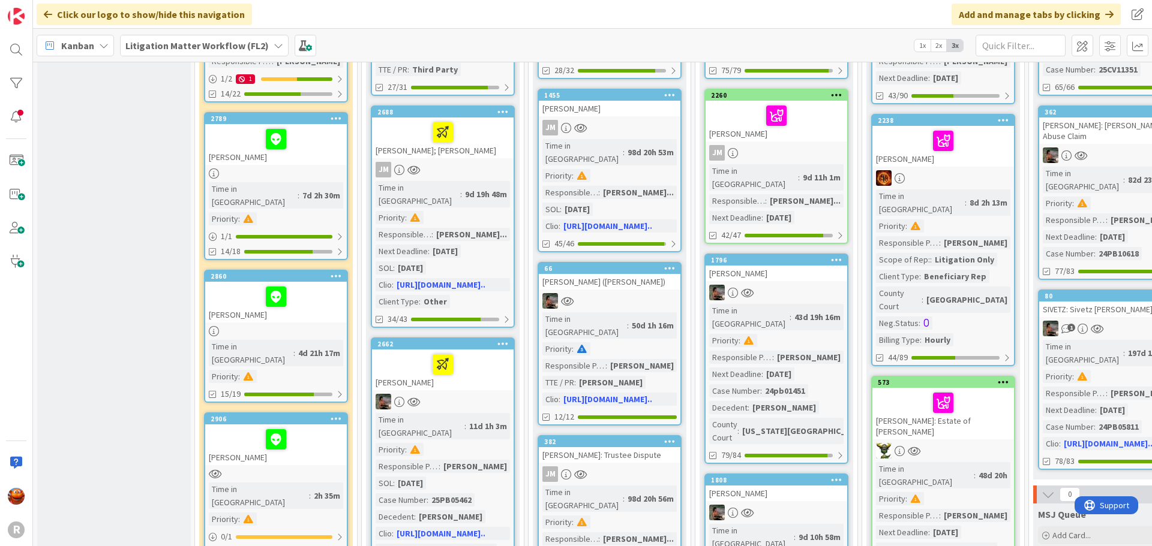
click at [313, 427] on div at bounding box center [276, 439] width 134 height 25
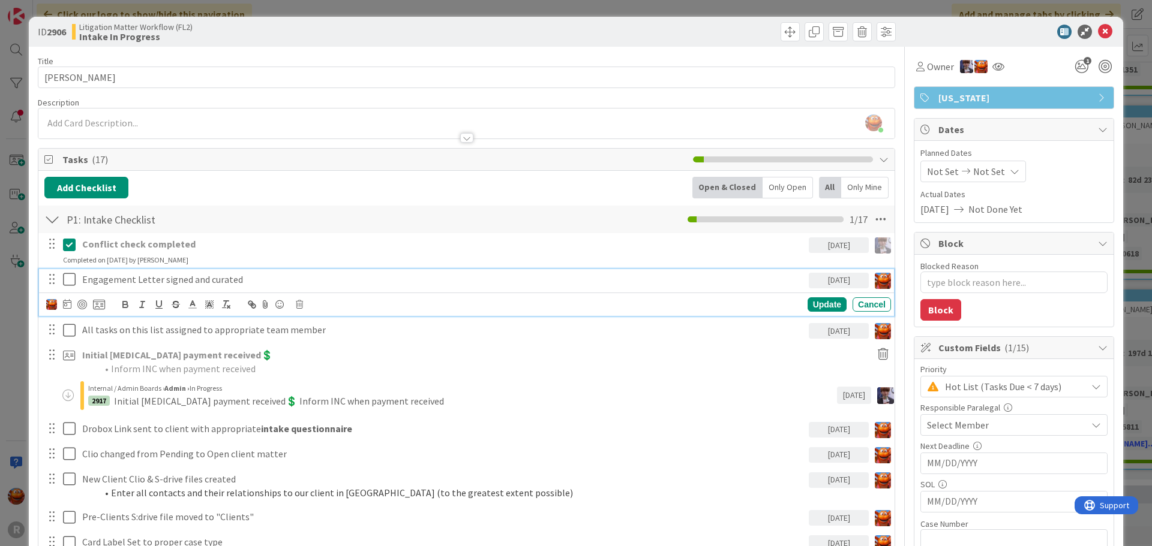
click at [71, 283] on icon at bounding box center [69, 279] width 13 height 14
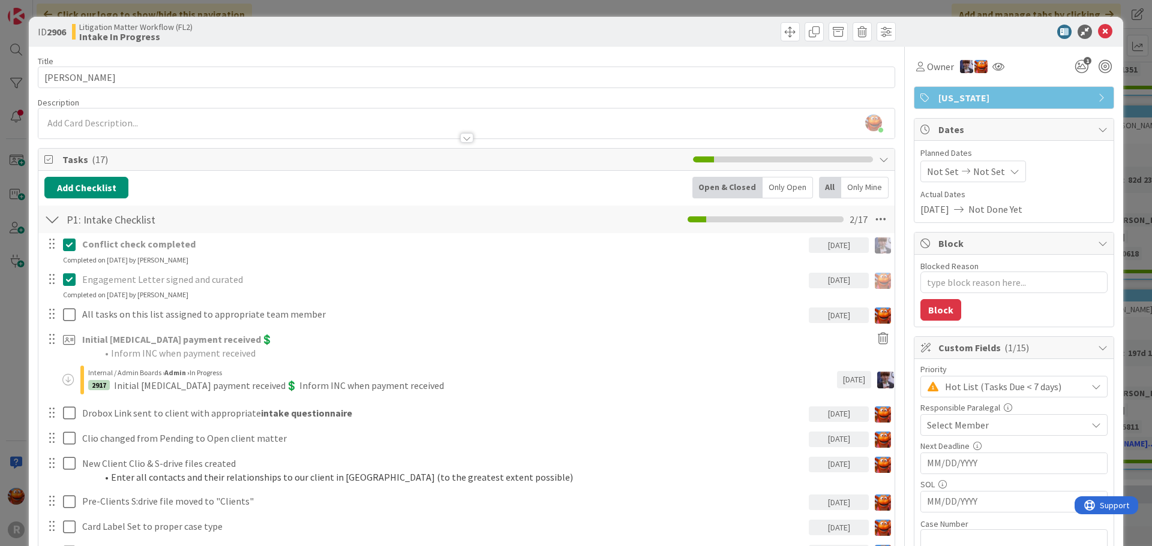
click at [962, 103] on span "Oregon" at bounding box center [1015, 98] width 154 height 14
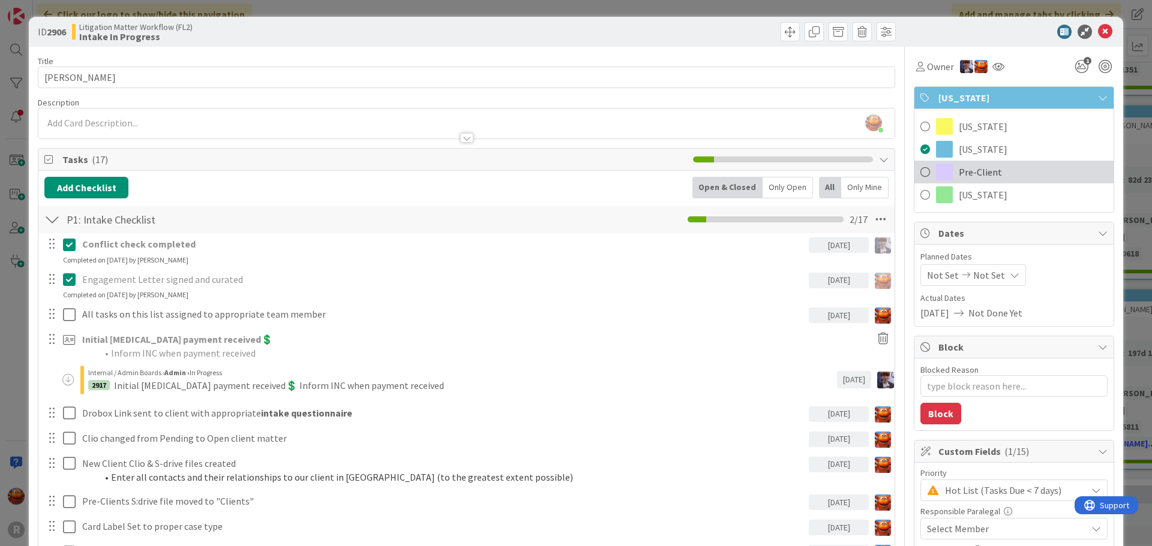
click at [959, 171] on span "Pre-Client" at bounding box center [980, 172] width 43 height 14
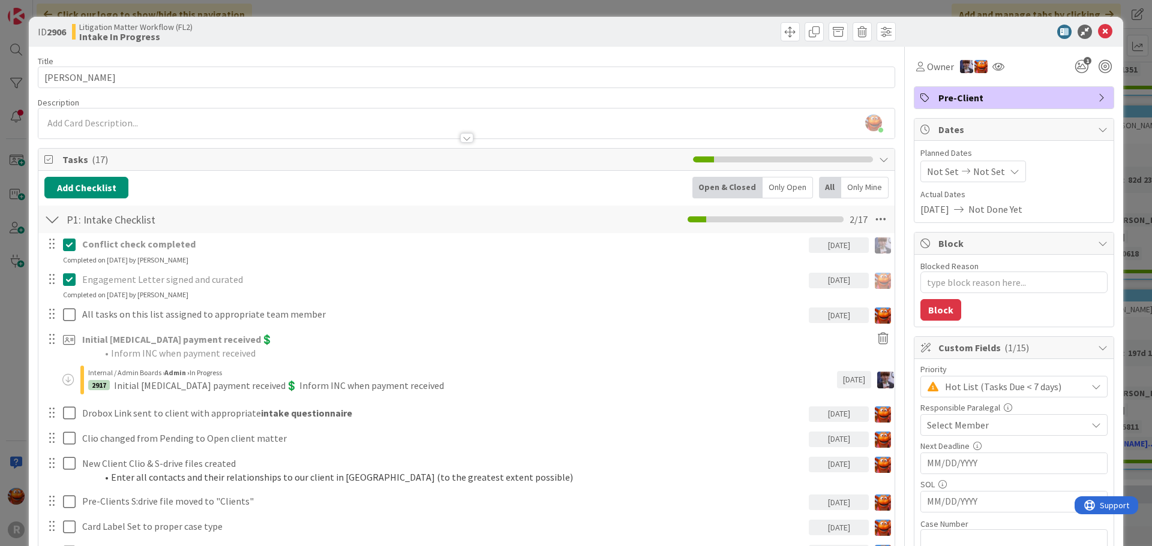
type textarea "x"
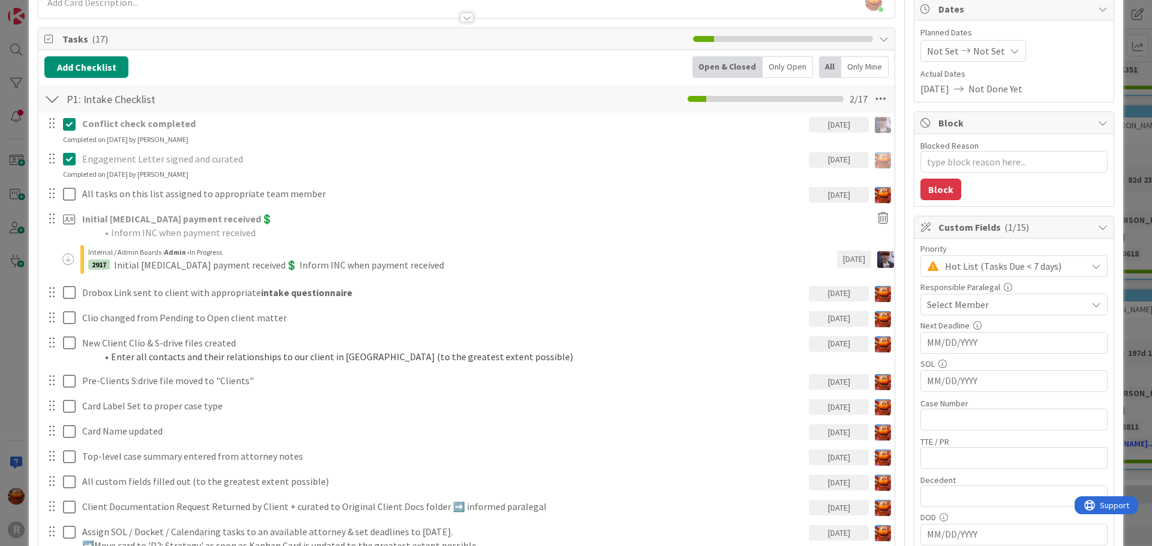
scroll to position [120, 0]
click at [14, 290] on div "ID 2906 Litigation Matter Workflow (FL2) Intake In Progress Title 13 / 128 LEWI…" at bounding box center [576, 273] width 1152 height 546
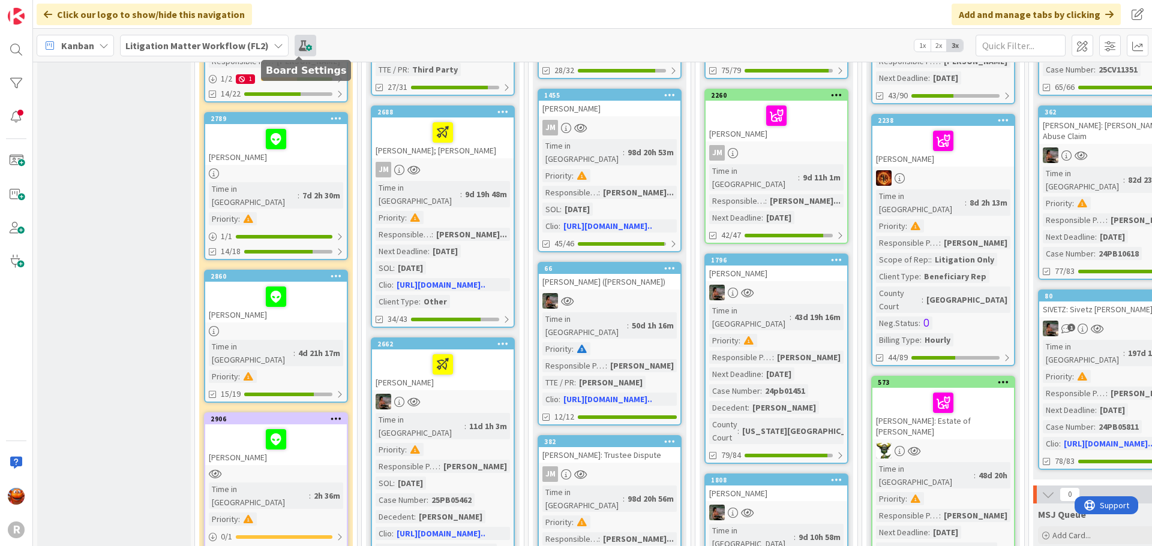
click at [299, 43] on span at bounding box center [306, 46] width 22 height 22
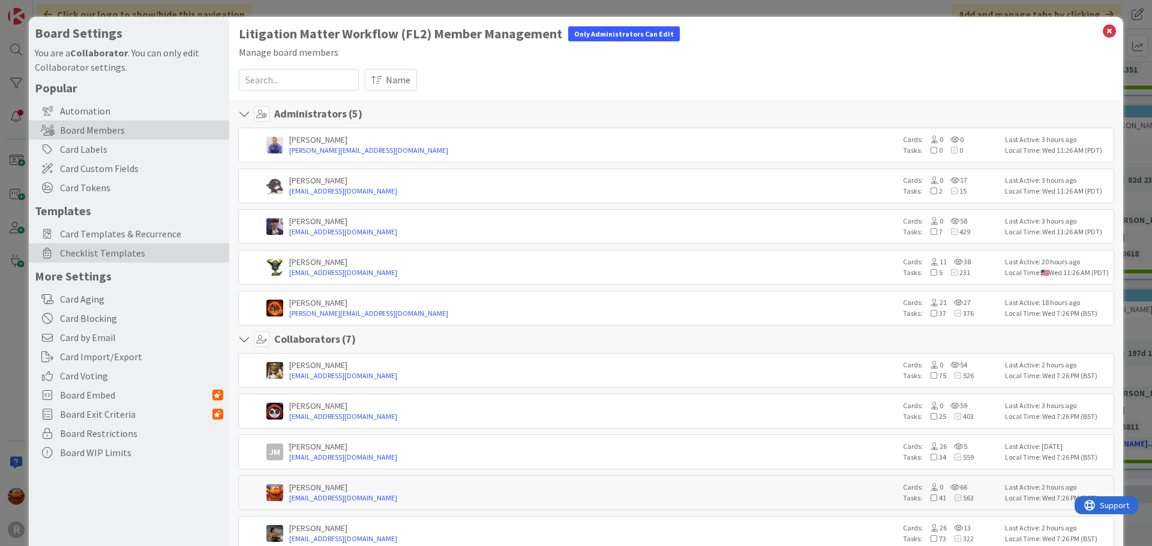
click at [108, 255] on span "Checklist Templates" at bounding box center [141, 253] width 163 height 14
click at [113, 254] on span "Checklist Templates" at bounding box center [141, 253] width 163 height 14
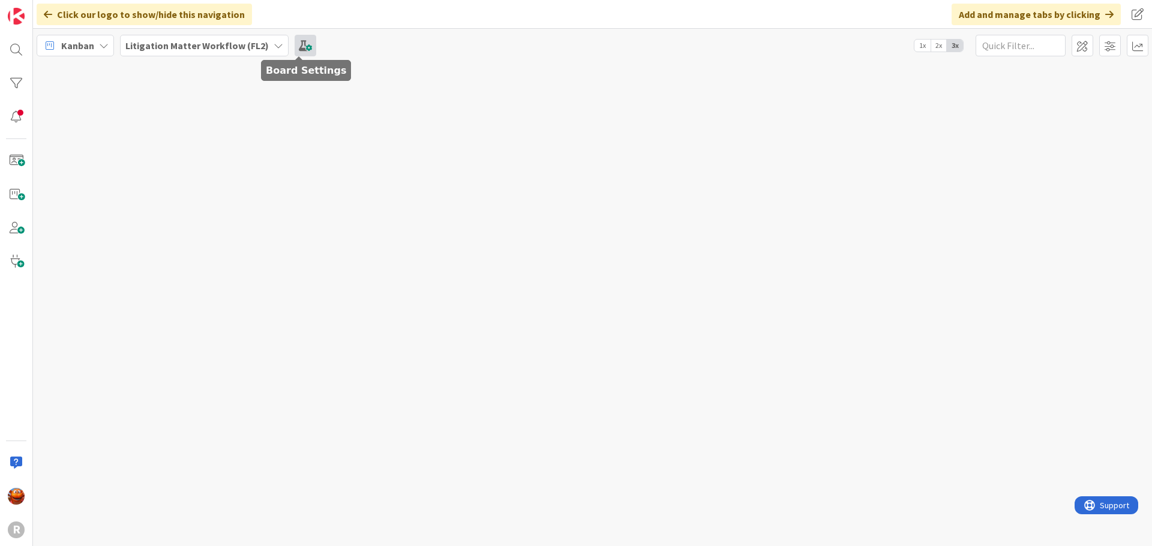
click at [295, 45] on span at bounding box center [306, 46] width 22 height 22
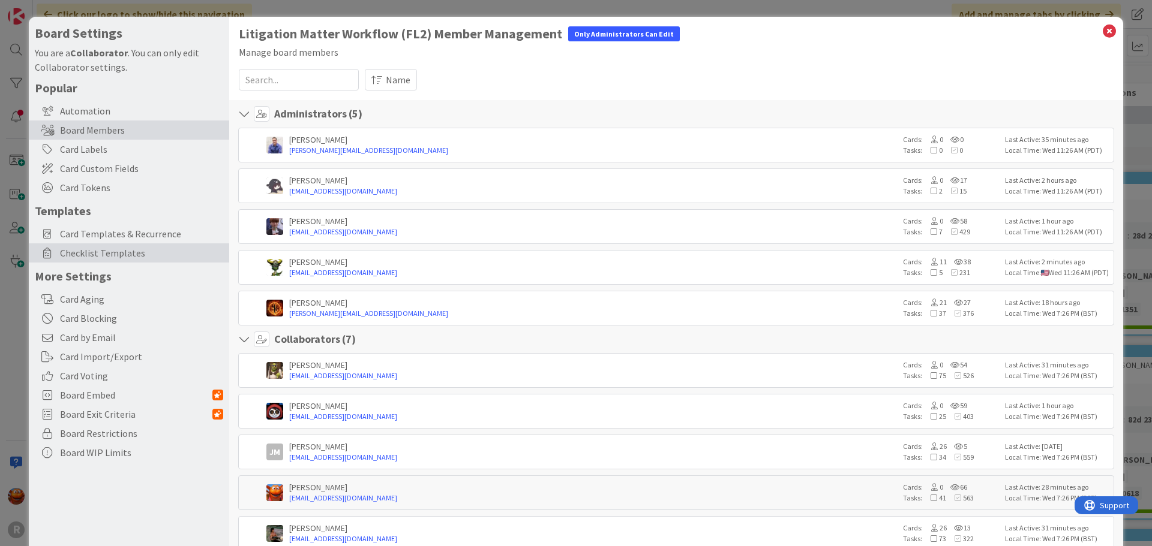
click at [132, 257] on span "Checklist Templates" at bounding box center [141, 253] width 163 height 14
click at [1107, 31] on icon at bounding box center [1109, 31] width 16 height 17
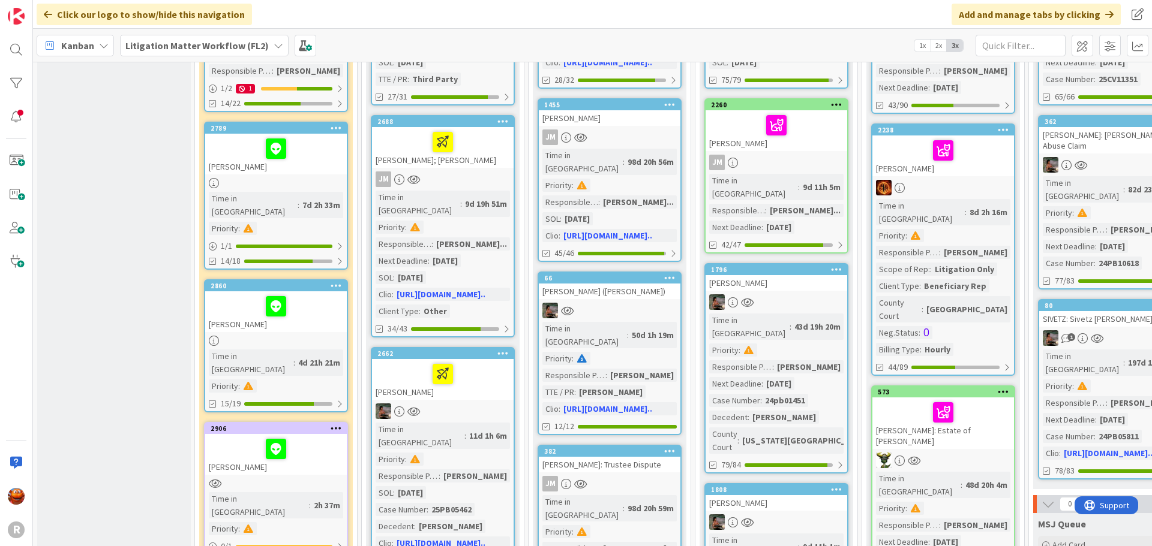
scroll to position [300, 0]
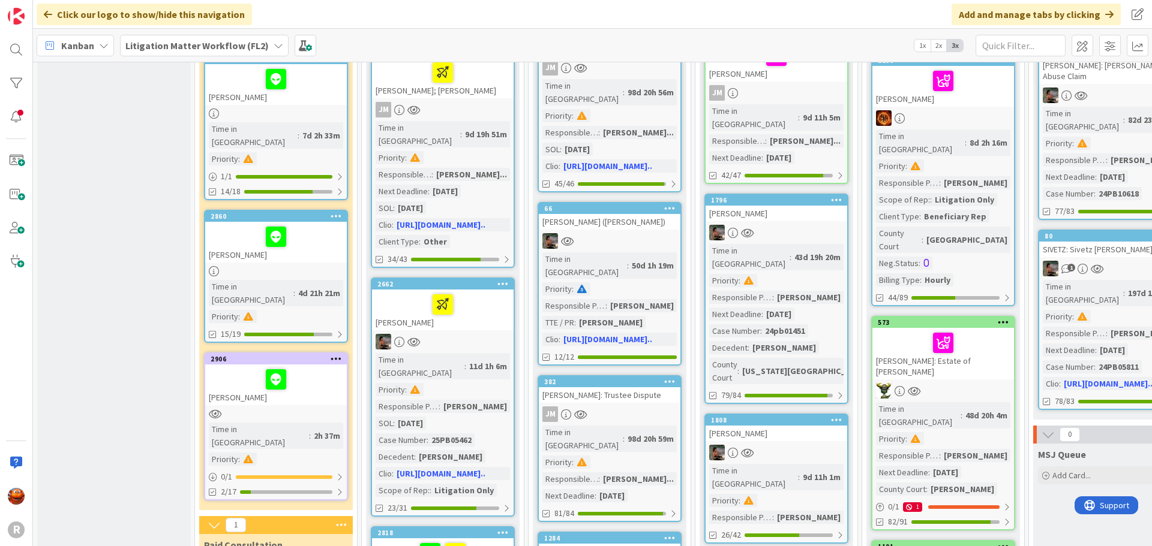
click at [310, 409] on div at bounding box center [276, 414] width 142 height 10
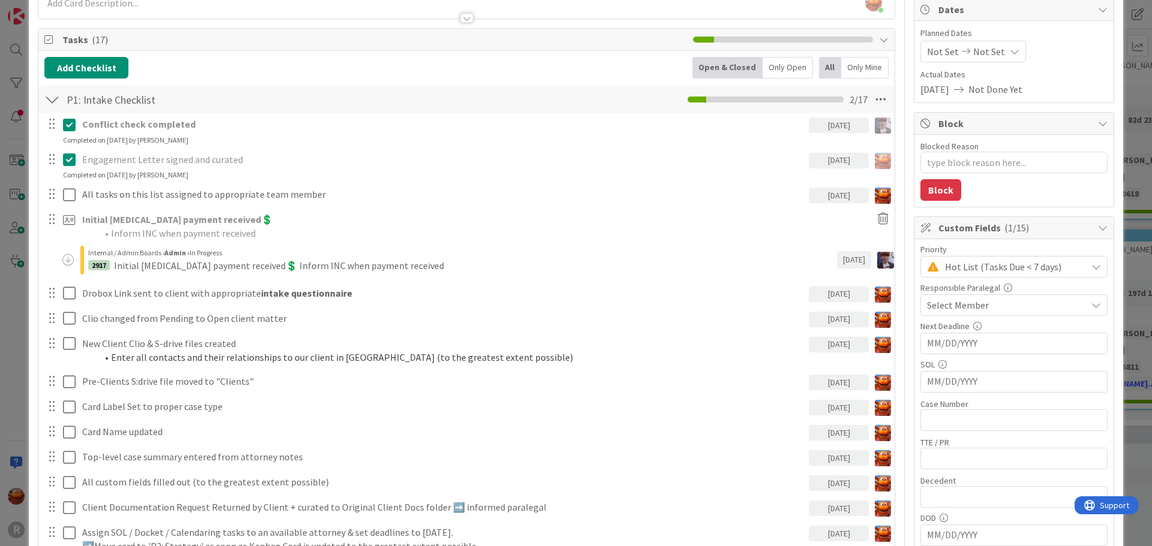
scroll to position [240, 0]
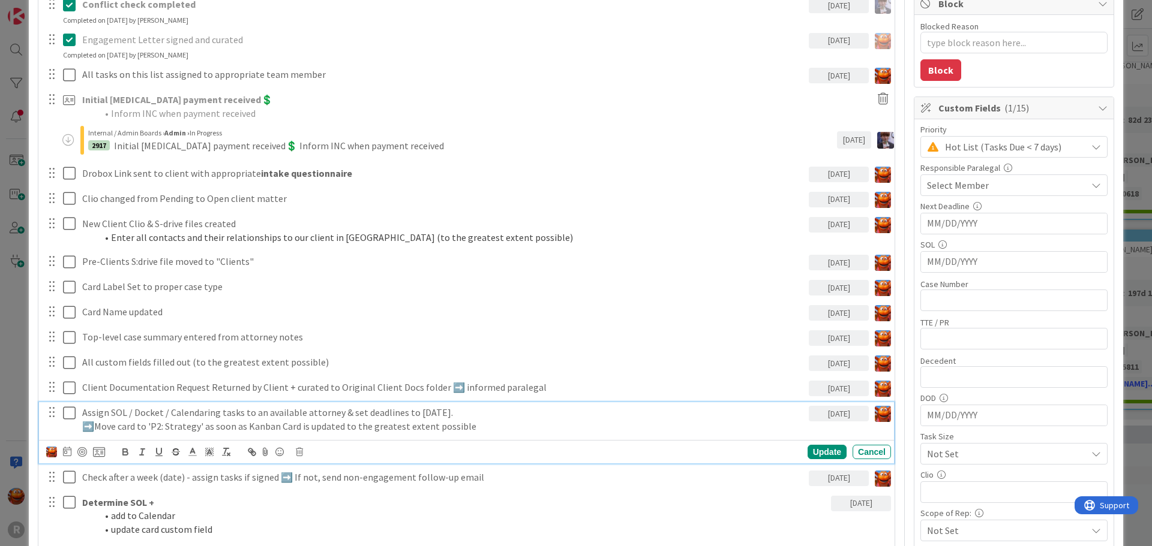
click at [159, 415] on p "Assign SOL / Docket / Calendaring tasks to an available attorney & set deadline…" at bounding box center [443, 413] width 722 height 14
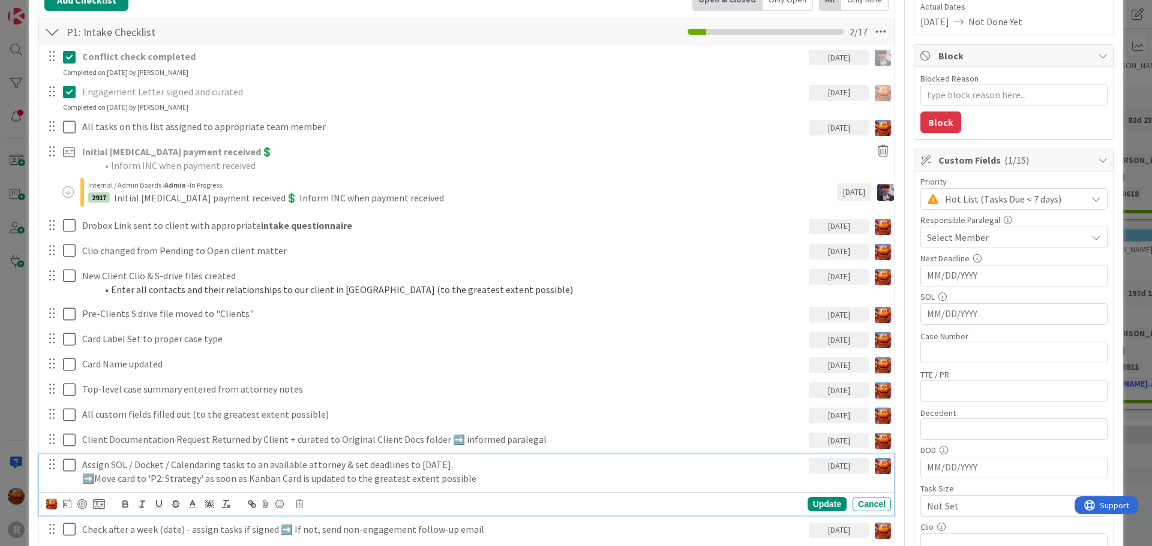
scroll to position [180, 0]
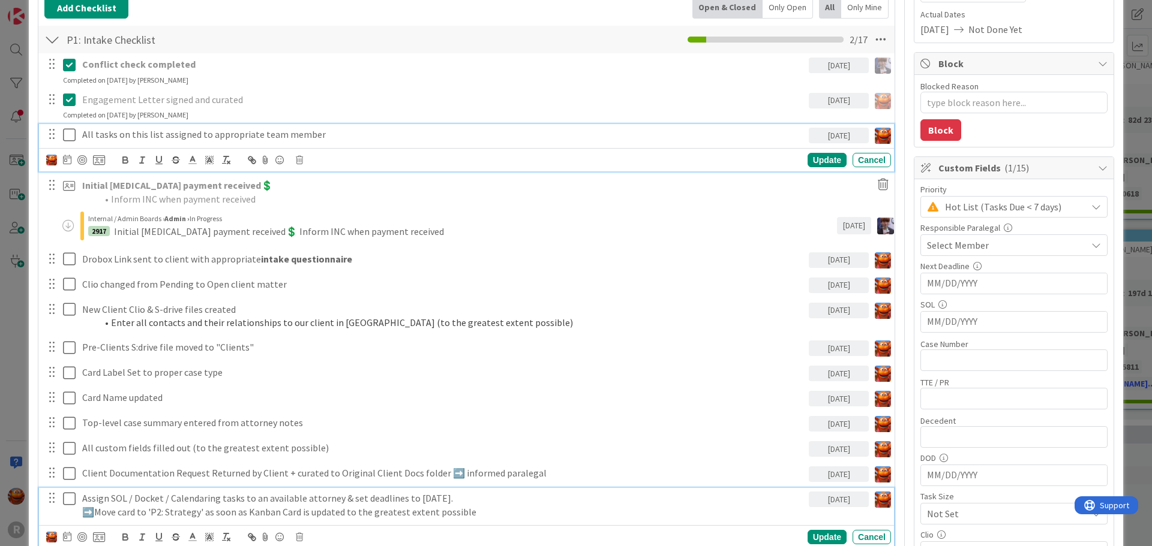
click at [126, 135] on p "All tasks on this list assigned to appropriate team member" at bounding box center [443, 135] width 722 height 14
click at [298, 160] on icon at bounding box center [299, 160] width 7 height 8
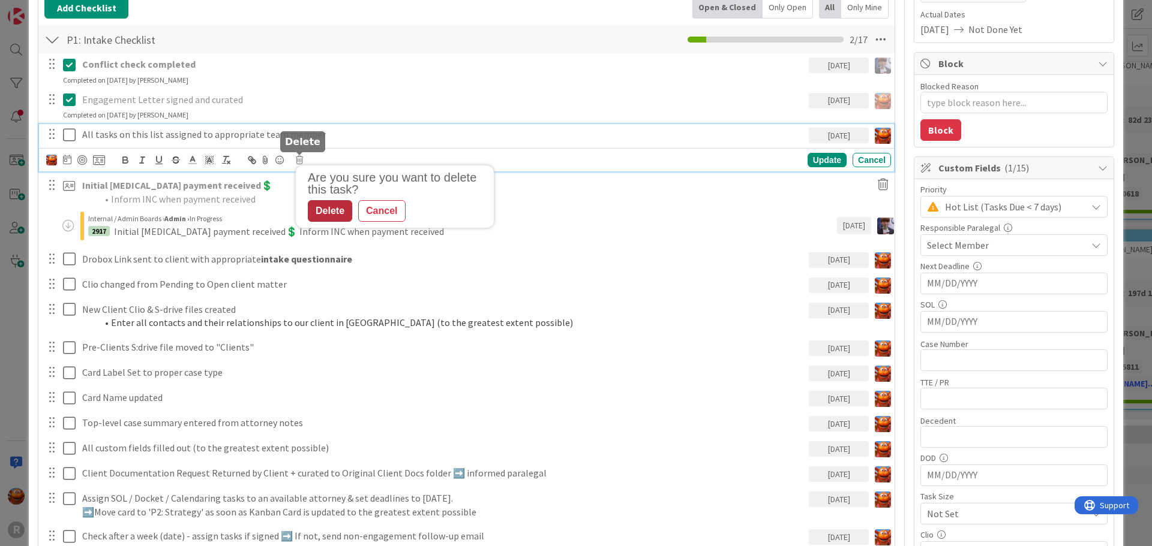
click at [335, 216] on div "Delete" at bounding box center [330, 211] width 44 height 22
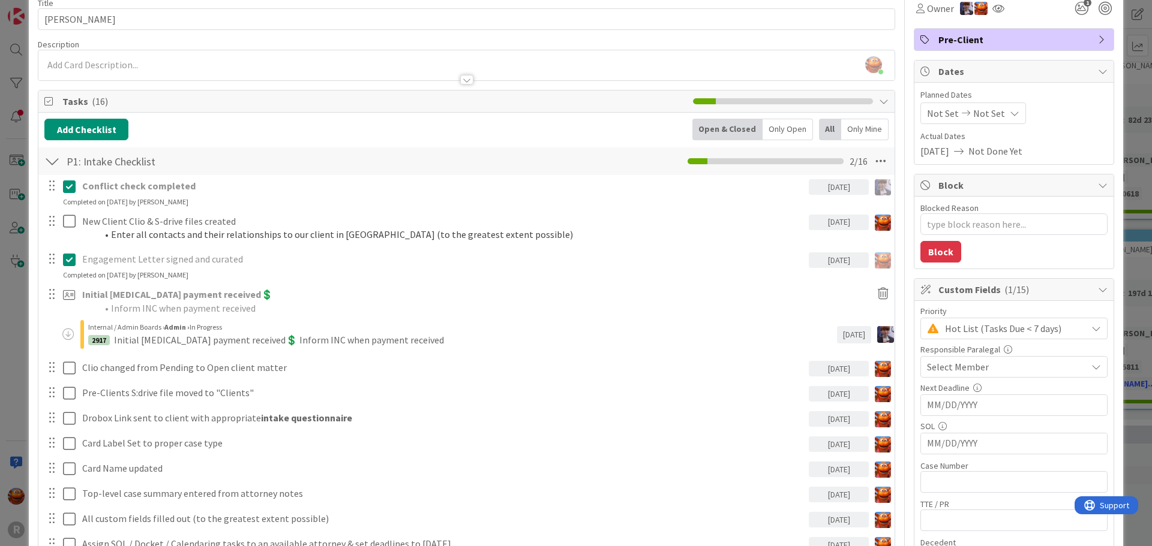
scroll to position [118, 0]
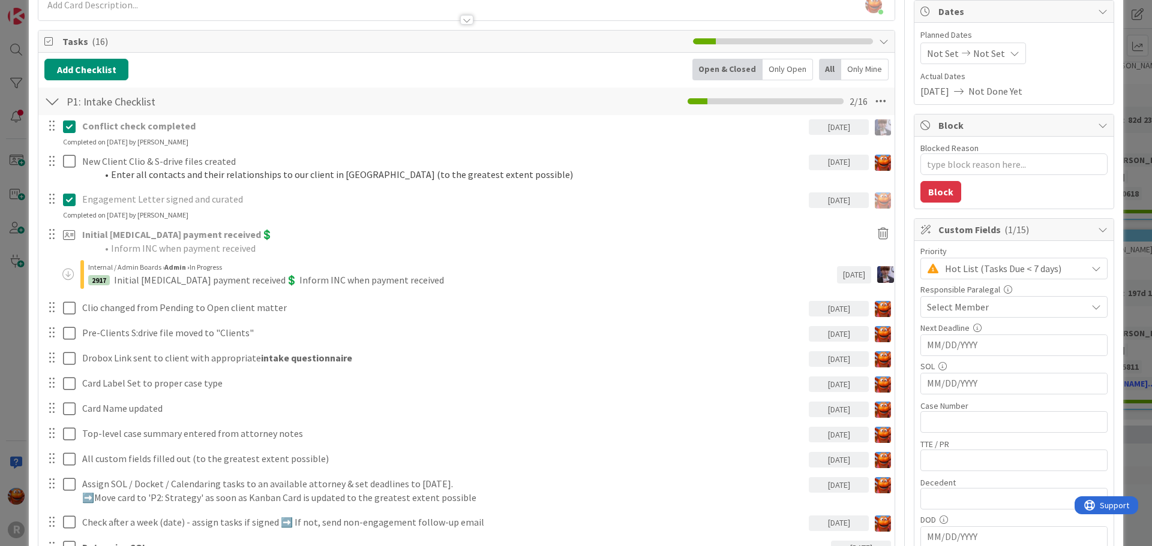
click at [15, 235] on div "ID 2906 Litigation Matter Workflow (FL2) Intake In Progress Title 13 / 128 LEWI…" at bounding box center [576, 273] width 1152 height 546
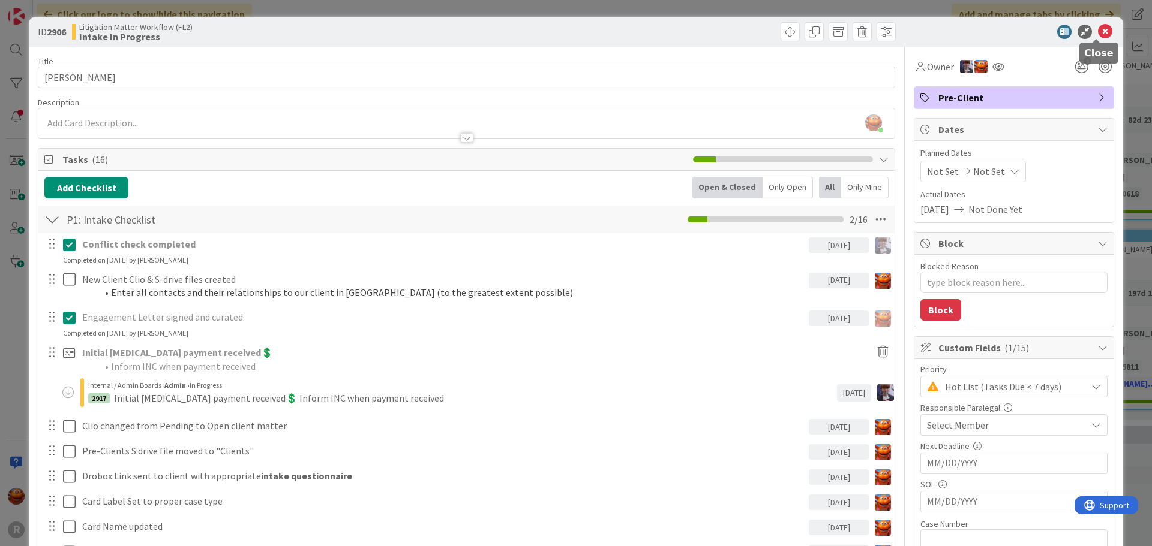
click at [1098, 37] on icon at bounding box center [1105, 32] width 14 height 14
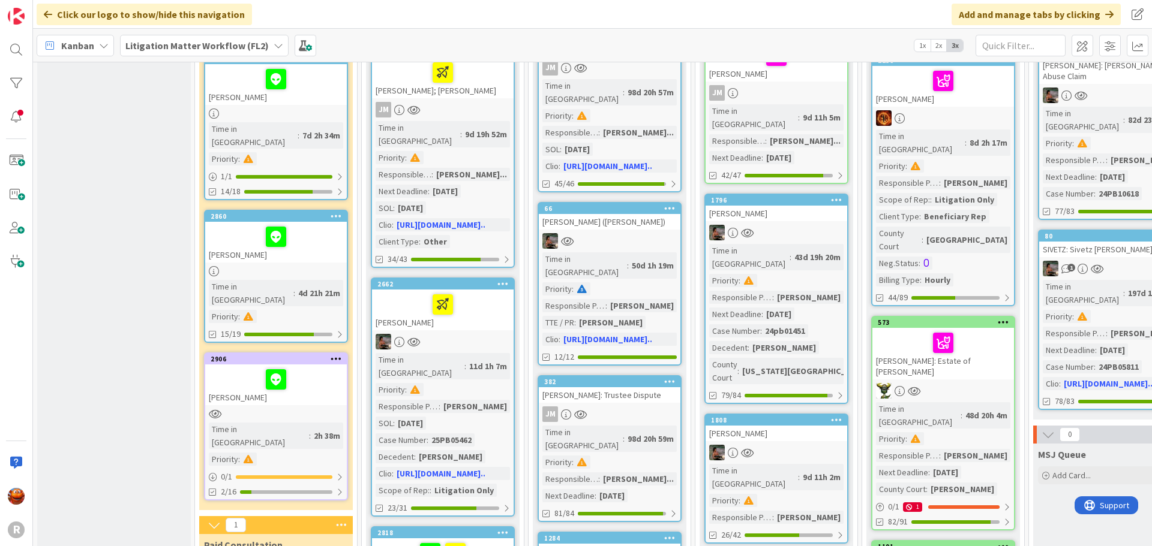
click at [181, 44] on b "Litigation Matter Workflow (FL2)" at bounding box center [196, 46] width 143 height 12
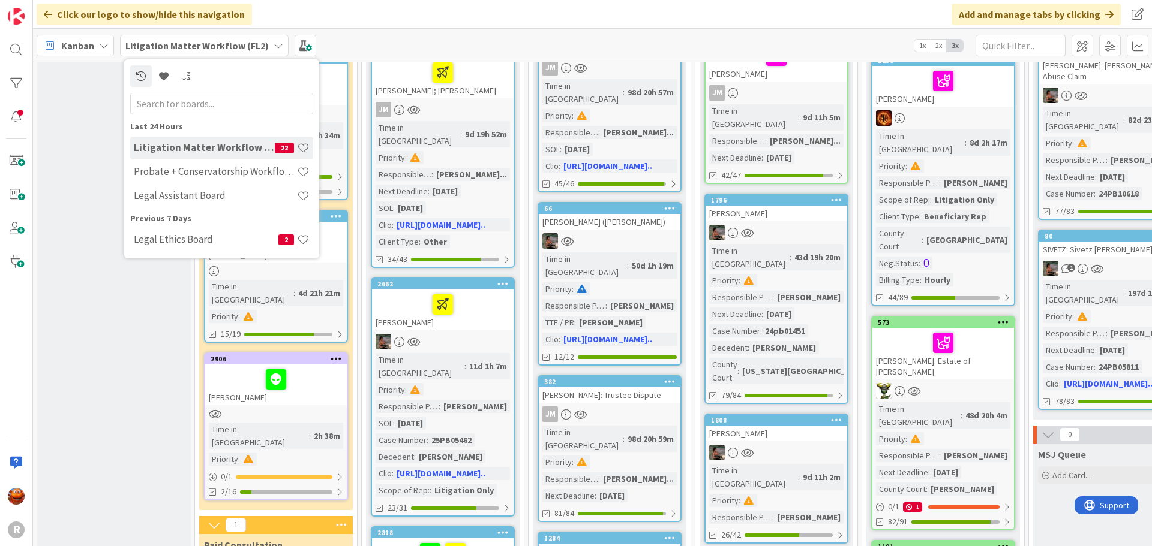
click at [214, 184] on div "Litigation Matter Workflow (FL2) 22 Probate + Conservatorship Workflow (FL2) Le…" at bounding box center [221, 173] width 183 height 72
click at [210, 177] on h4 "Probate + Conservatorship Workflow (FL2)" at bounding box center [215, 172] width 163 height 12
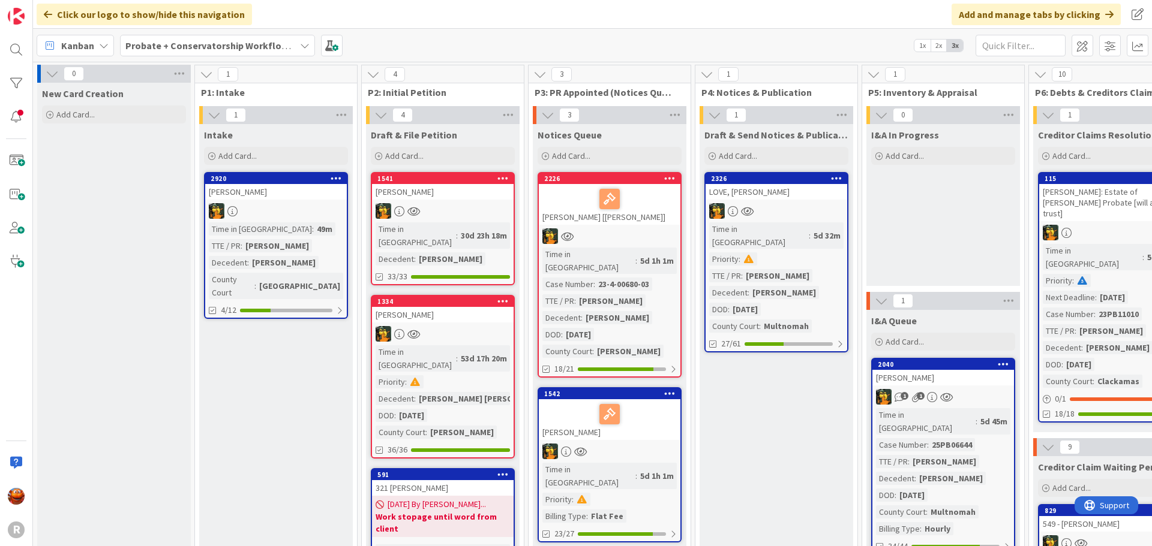
click at [288, 206] on div at bounding box center [276, 211] width 142 height 16
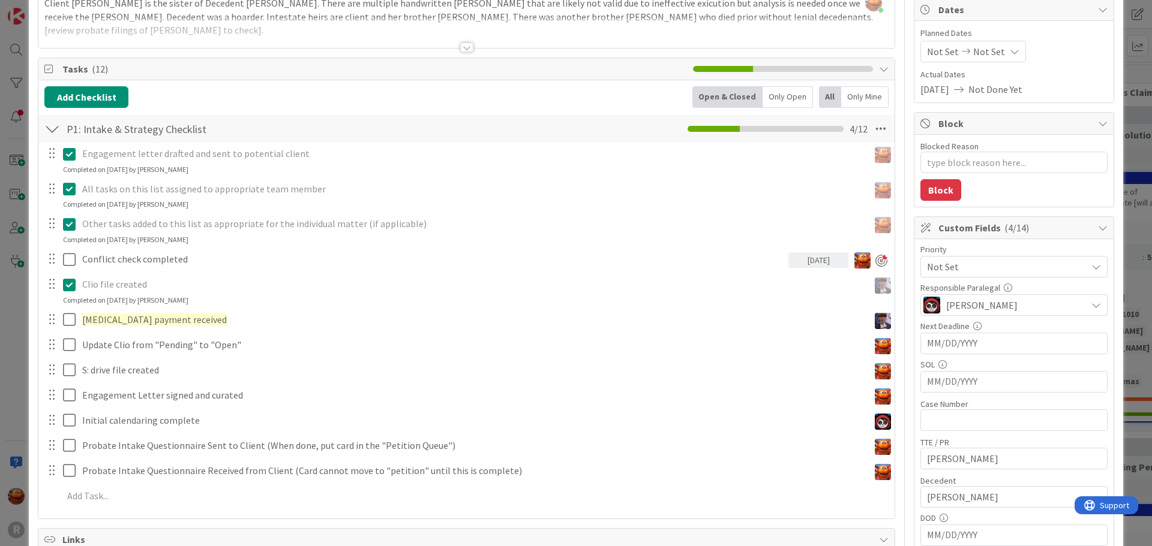
click at [11, 239] on div "ID 2920 Probate + Conservatorship Workflow (FL2) Intake Title 14 / 128 BERRYMAN…" at bounding box center [576, 273] width 1152 height 546
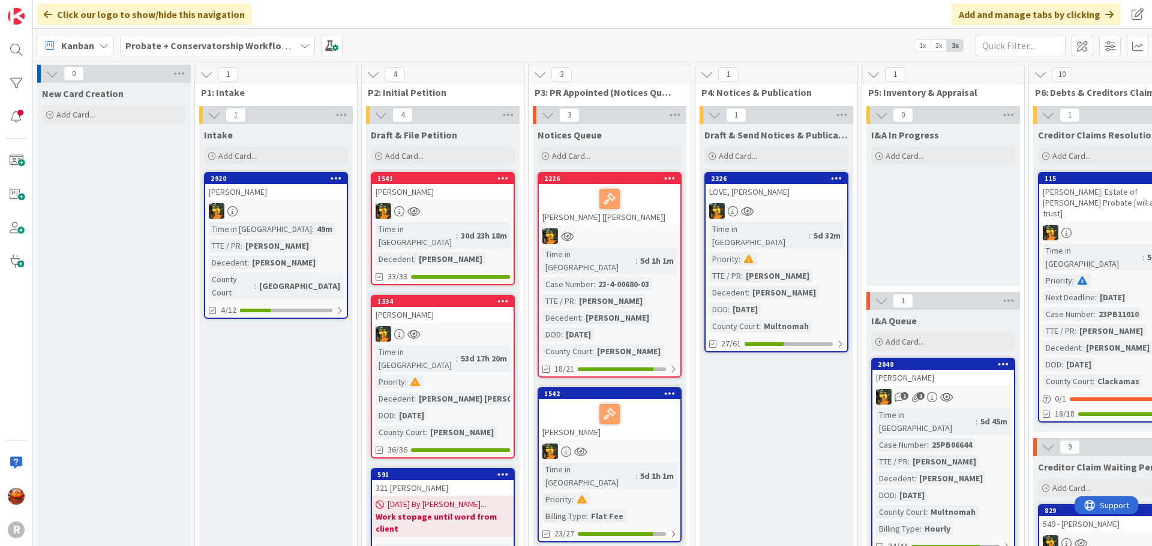
click at [306, 217] on div at bounding box center [276, 211] width 142 height 16
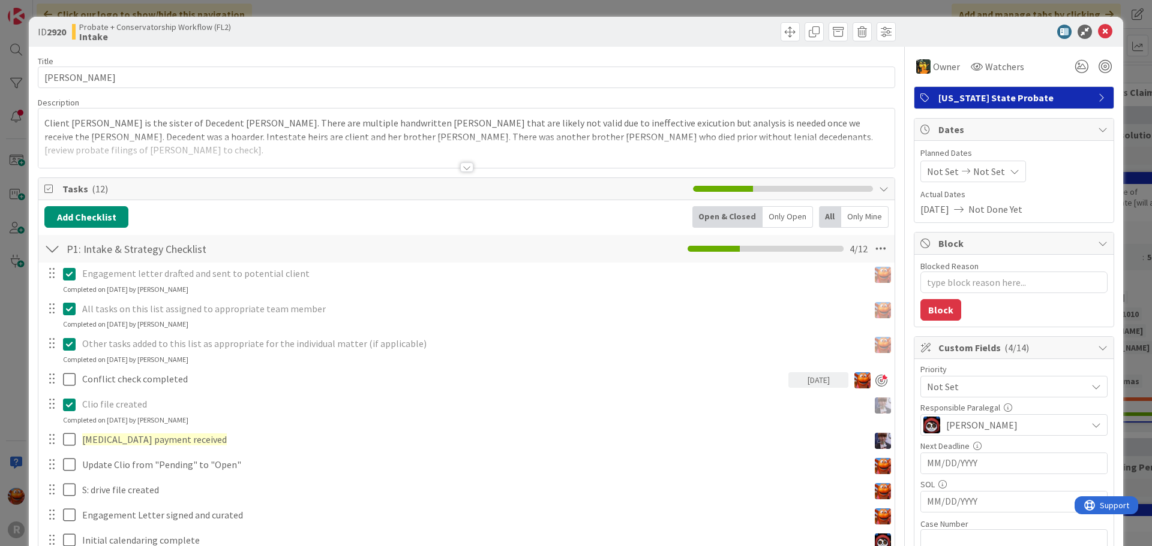
type textarea "x"
click at [83, 121] on div "Kiara Adams just joined Client Dana Berryman is the sister of Decedent Dianne R…" at bounding box center [466, 138] width 856 height 59
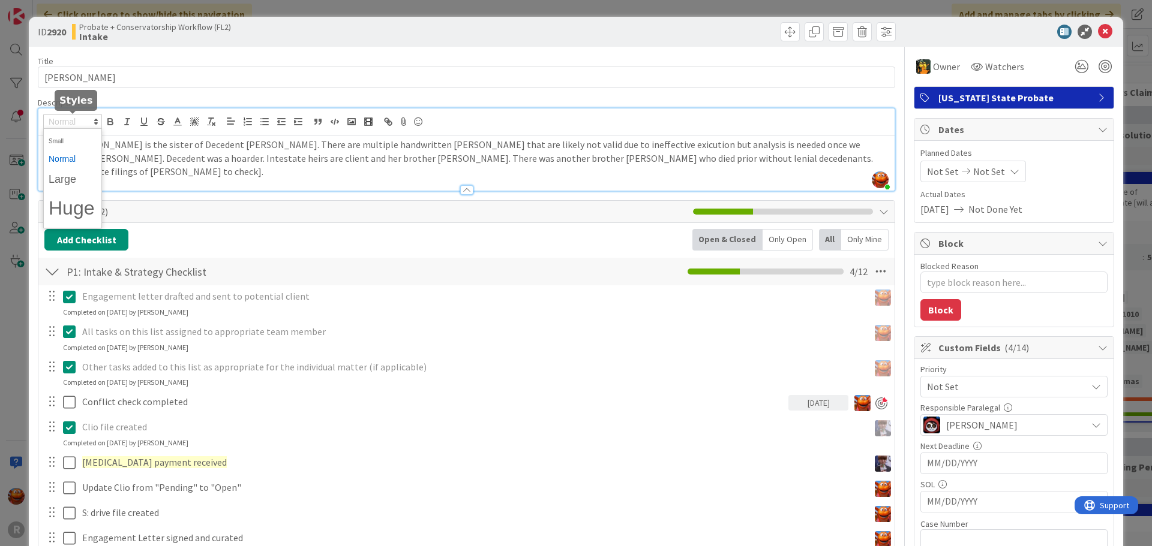
click at [83, 121] on span at bounding box center [72, 122] width 59 height 14
click at [170, 164] on p "Client Dana Berryman is the sister of Decedent Dianne Ruth Larsen. There are mu…" at bounding box center [466, 158] width 844 height 41
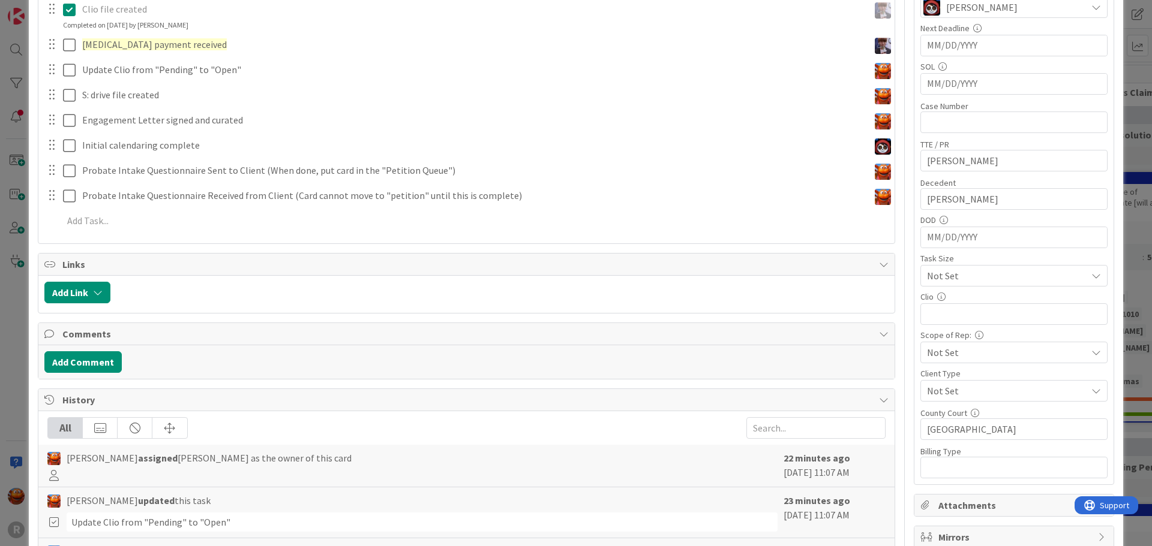
scroll to position [420, 0]
click at [17, 308] on div "ID 2920 Probate + Conservatorship Workflow (FL2) Intake Title 14 / 128 BERRYMAN…" at bounding box center [576, 273] width 1152 height 546
